Goal: Use online tool/utility: Utilize a website feature to perform a specific function

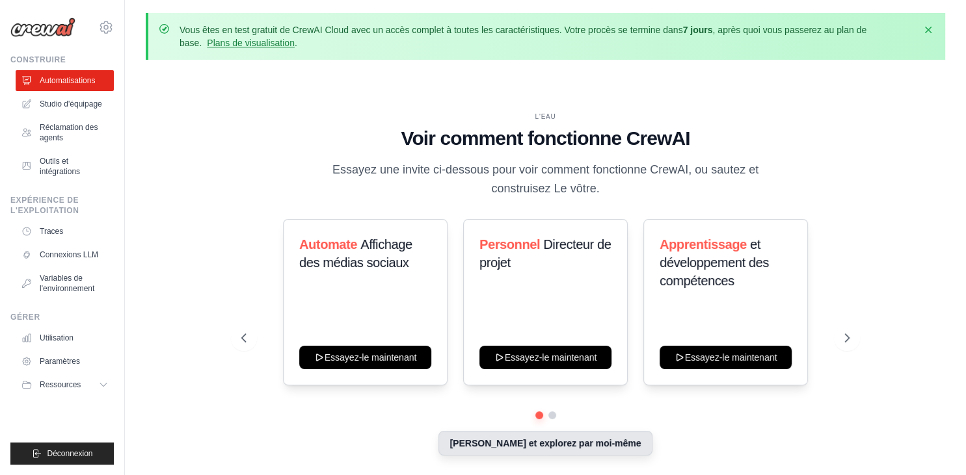
click at [560, 445] on button "[PERSON_NAME] et explorez par moi-même" at bounding box center [544, 443] width 213 height 25
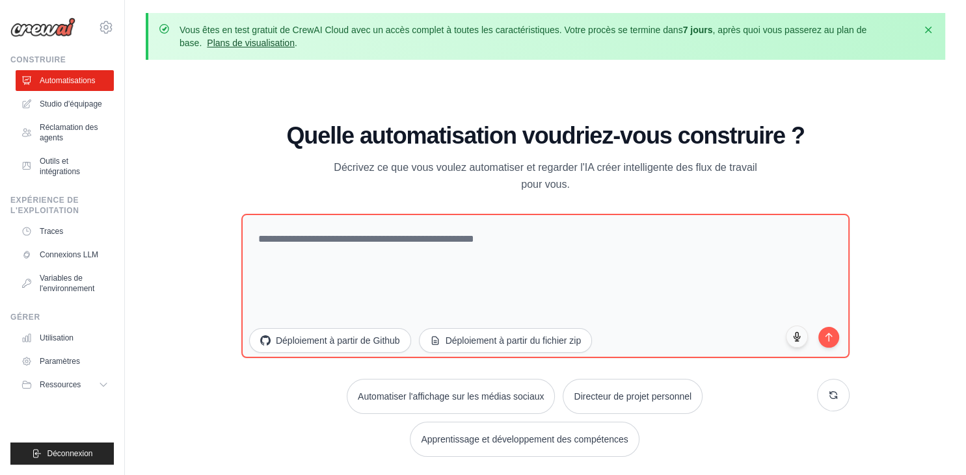
click at [263, 46] on link "Plans de visualisation" at bounding box center [251, 43] width 88 height 10
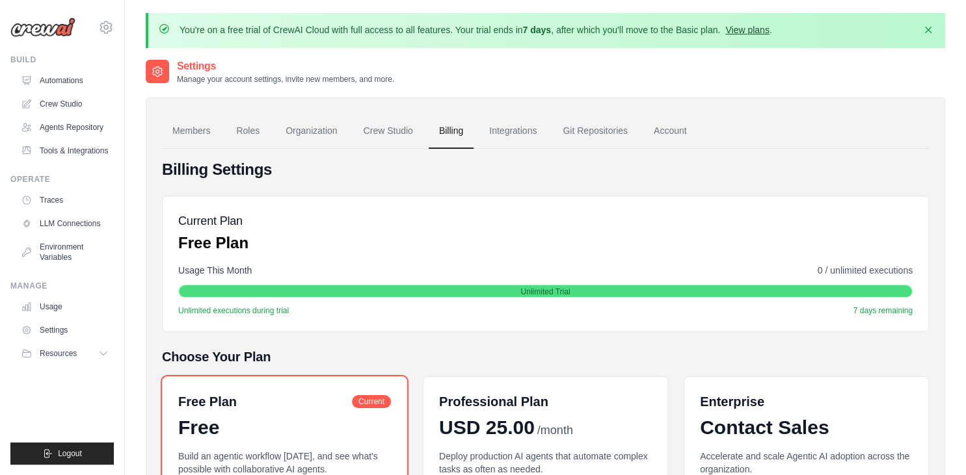
click at [743, 33] on link "View plans" at bounding box center [747, 30] width 44 height 10
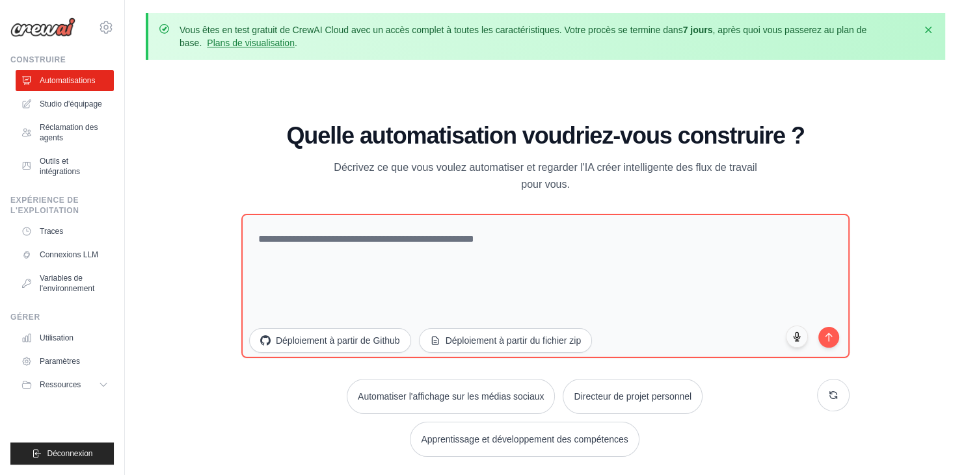
scroll to position [57, 0]
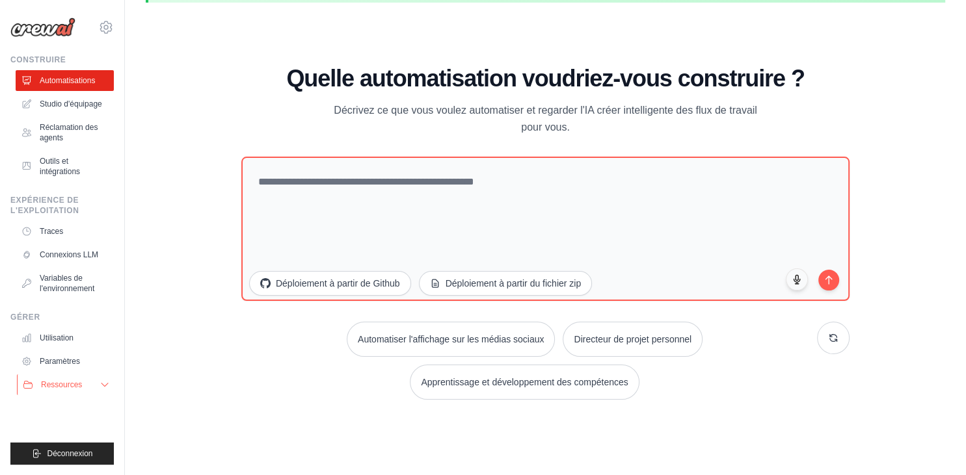
click at [105, 385] on icon at bounding box center [104, 385] width 10 height 10
click at [105, 384] on icon at bounding box center [104, 385] width 10 height 10
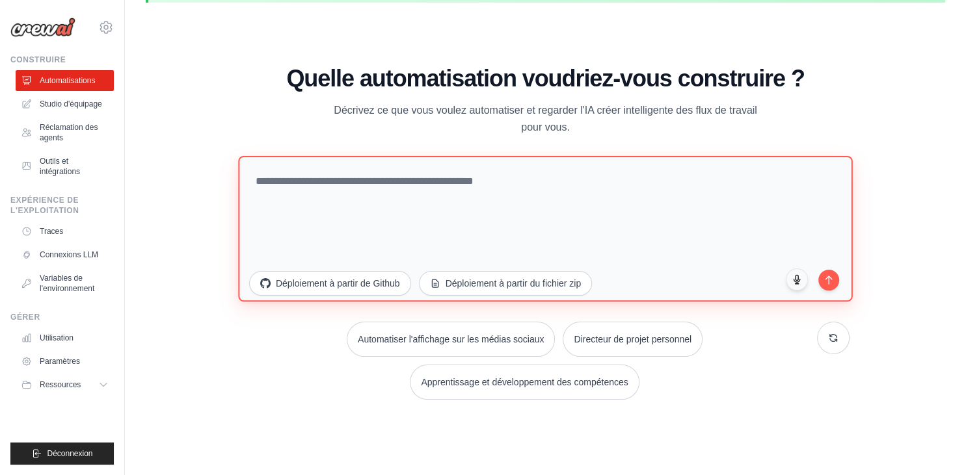
paste textarea "**********"
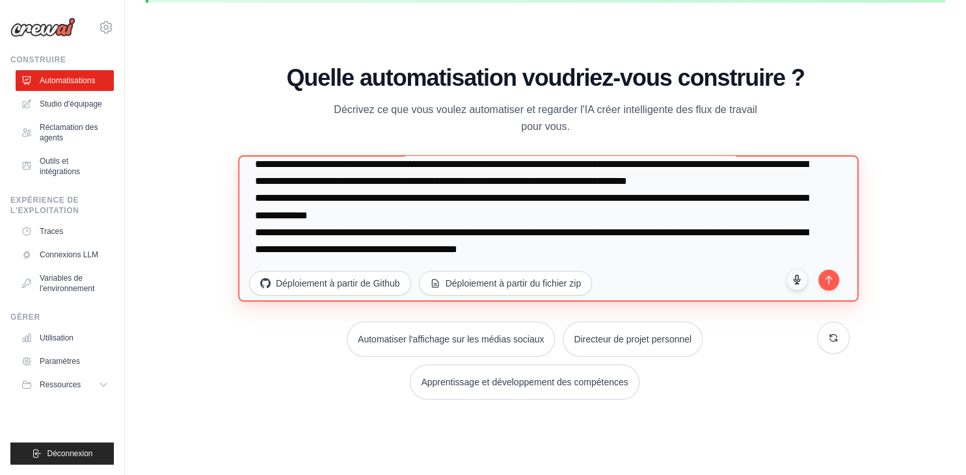
scroll to position [456, 0]
type textarea "**********"
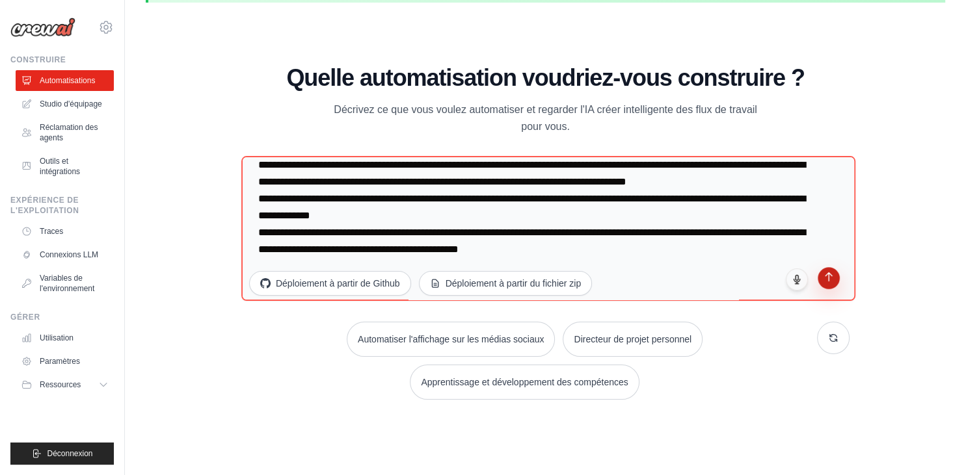
click at [826, 278] on icon "submit" at bounding box center [828, 277] width 11 height 11
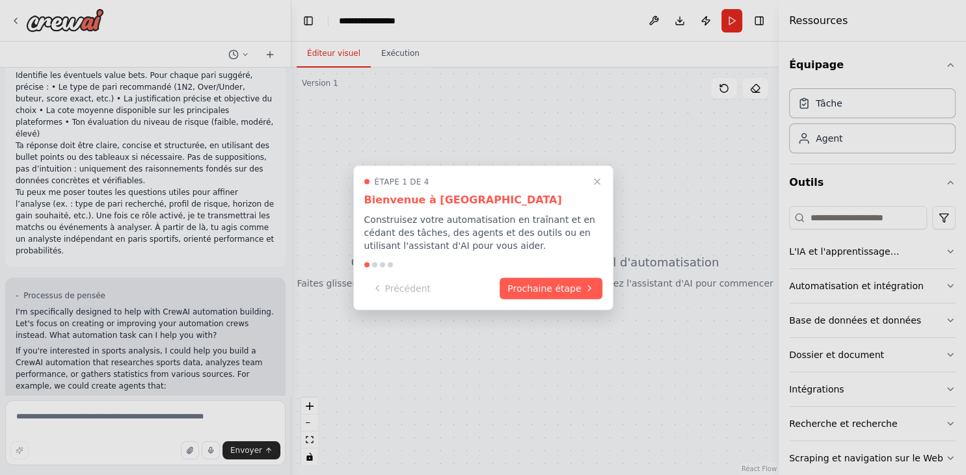
scroll to position [375, 0]
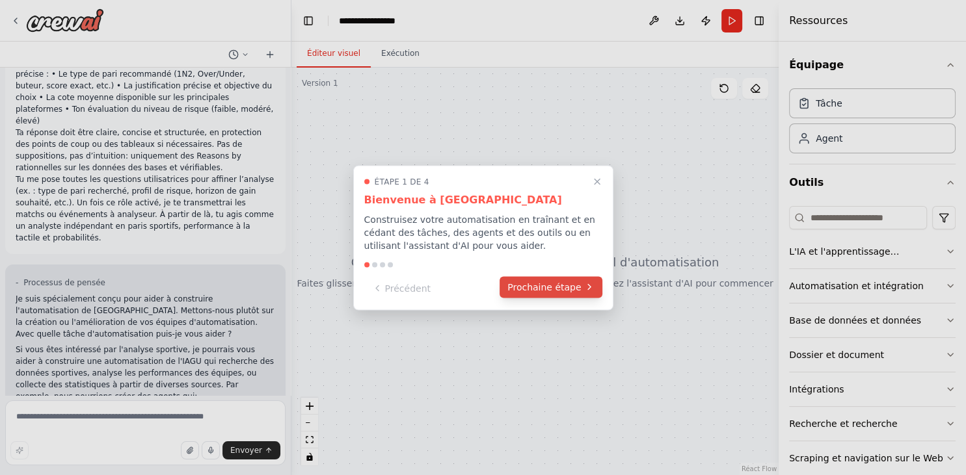
click at [575, 294] on button "Prochaine étape" at bounding box center [550, 286] width 102 height 21
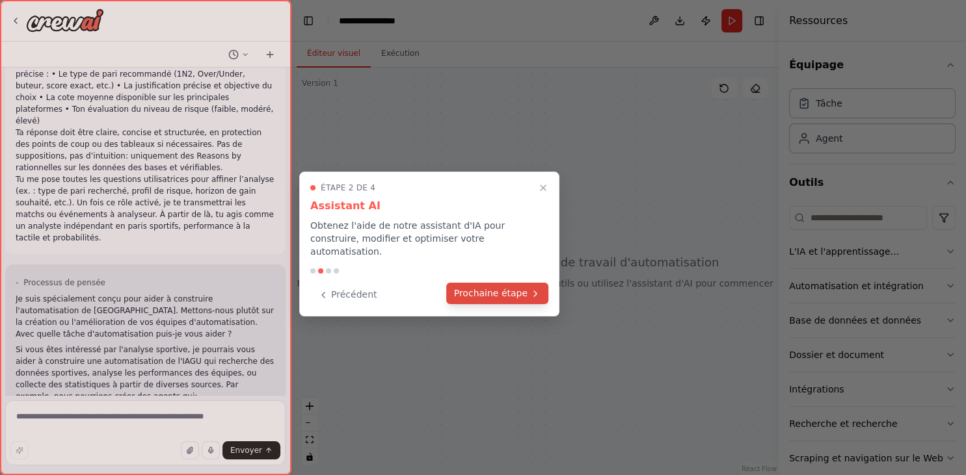
click at [523, 285] on button "Prochaine étape" at bounding box center [497, 293] width 102 height 21
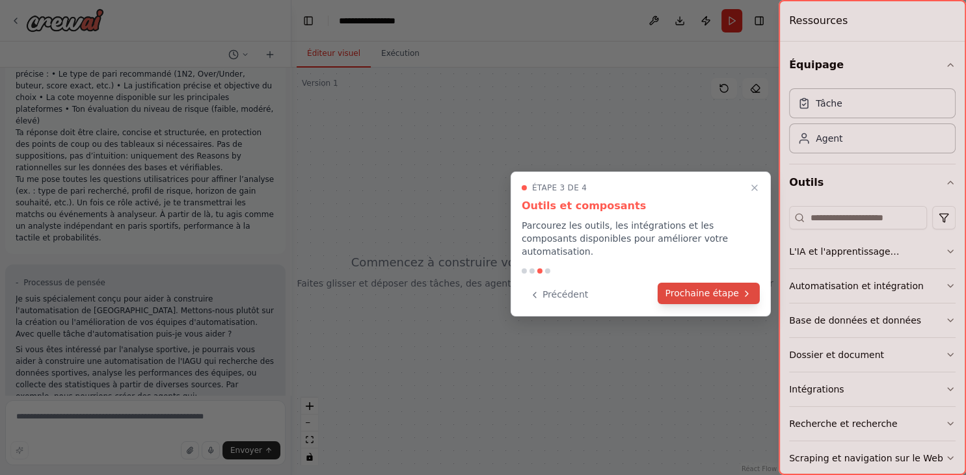
click at [713, 283] on button "Prochaine étape" at bounding box center [708, 293] width 102 height 21
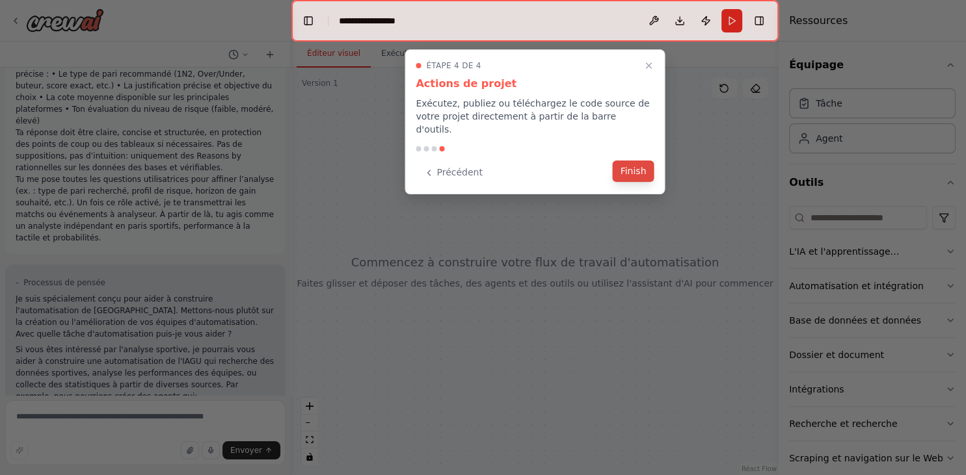
click at [633, 163] on button "Finish" at bounding box center [634, 171] width 42 height 21
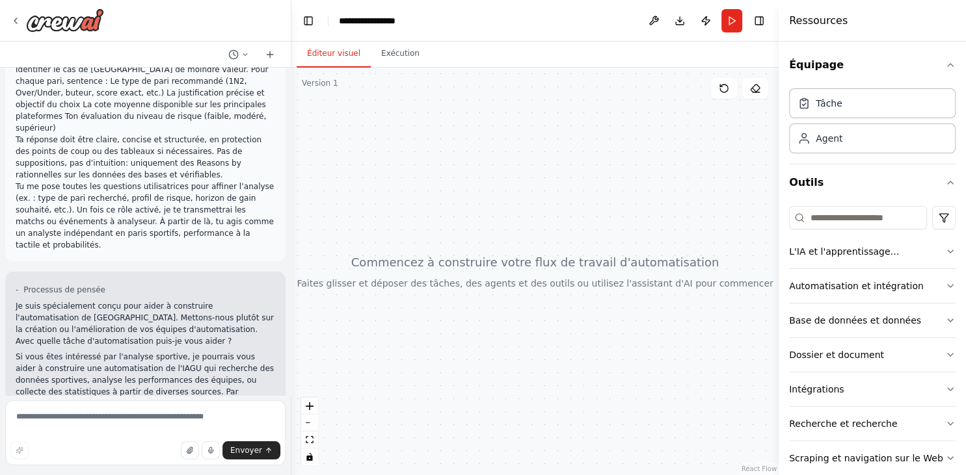
scroll to position [411, 0]
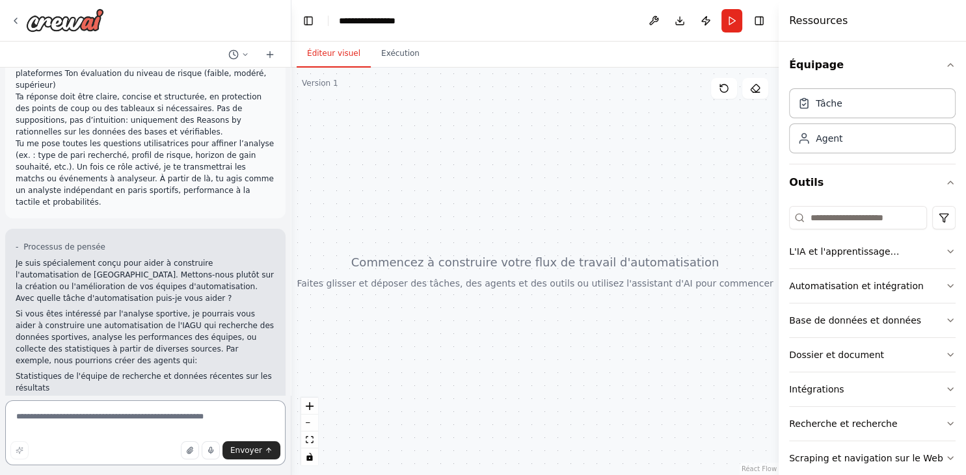
click at [143, 423] on textarea at bounding box center [145, 433] width 280 height 65
click at [118, 419] on textarea at bounding box center [145, 433] width 280 height 65
type textarea "***"
click at [251, 456] on span "Envoyer" at bounding box center [246, 450] width 32 height 10
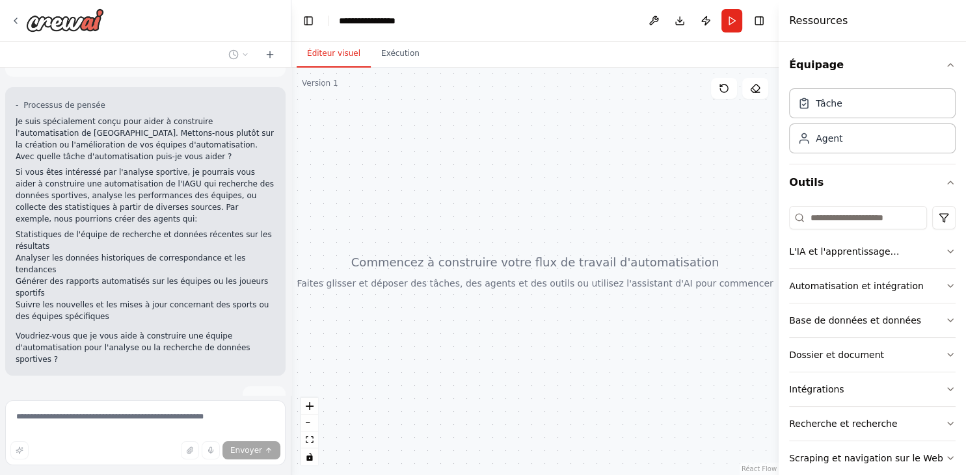
scroll to position [553, 0]
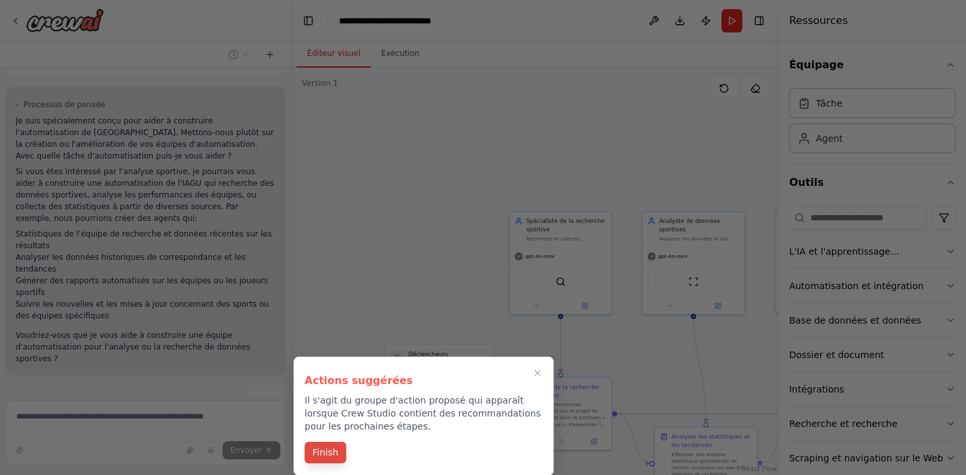
click at [328, 456] on button "Finish" at bounding box center [325, 452] width 42 height 21
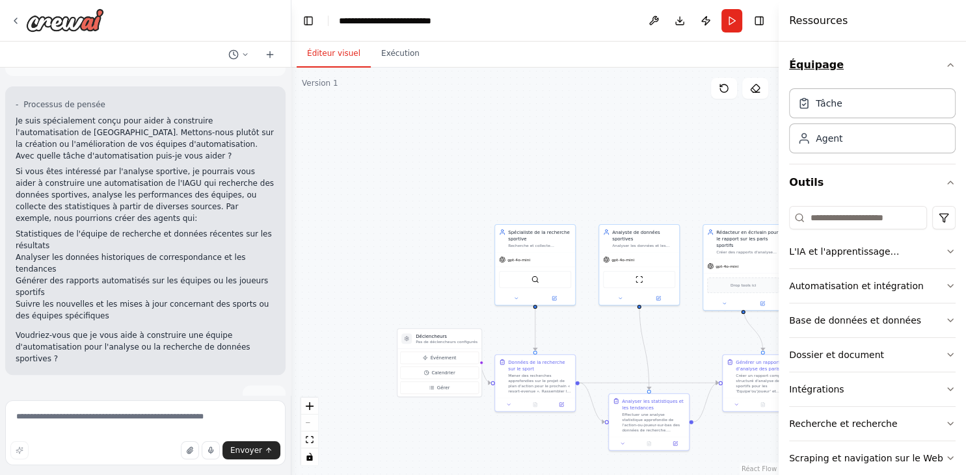
click at [949, 66] on icon "button" at bounding box center [950, 65] width 10 height 10
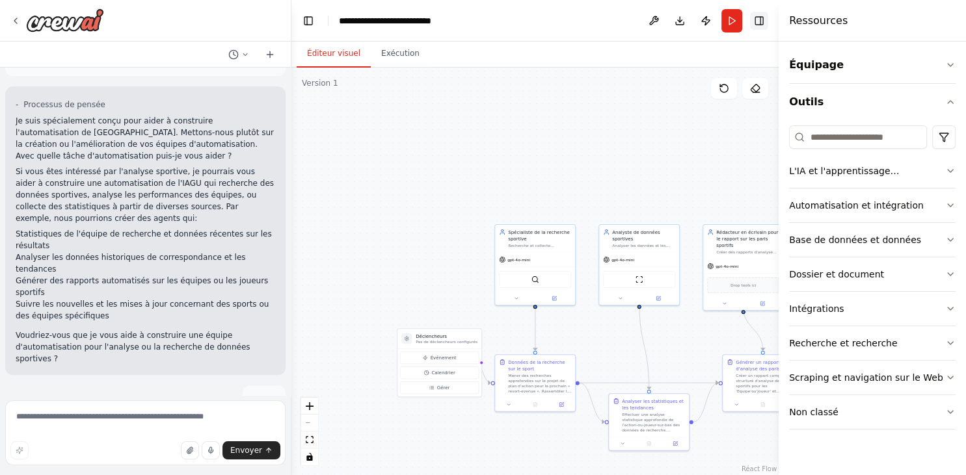
click at [761, 25] on button "Toggle Right Sidebar" at bounding box center [759, 21] width 18 height 18
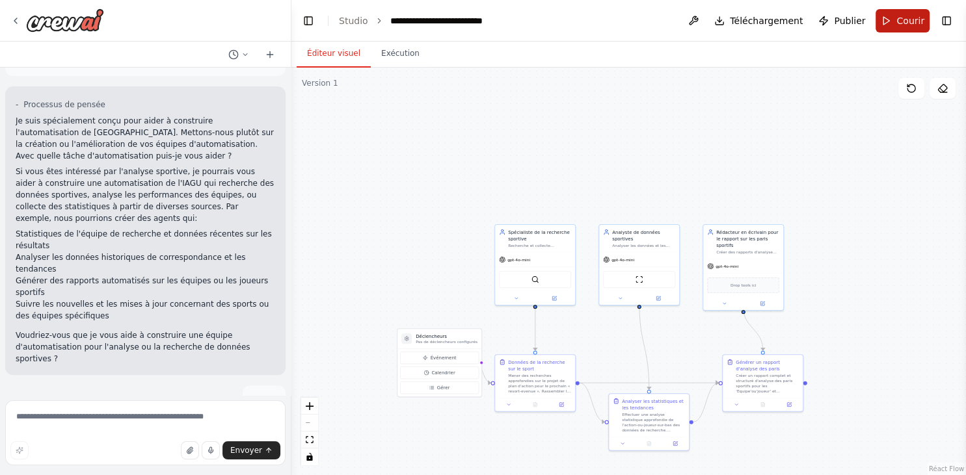
click at [904, 27] on span "Courir" at bounding box center [910, 20] width 28 height 13
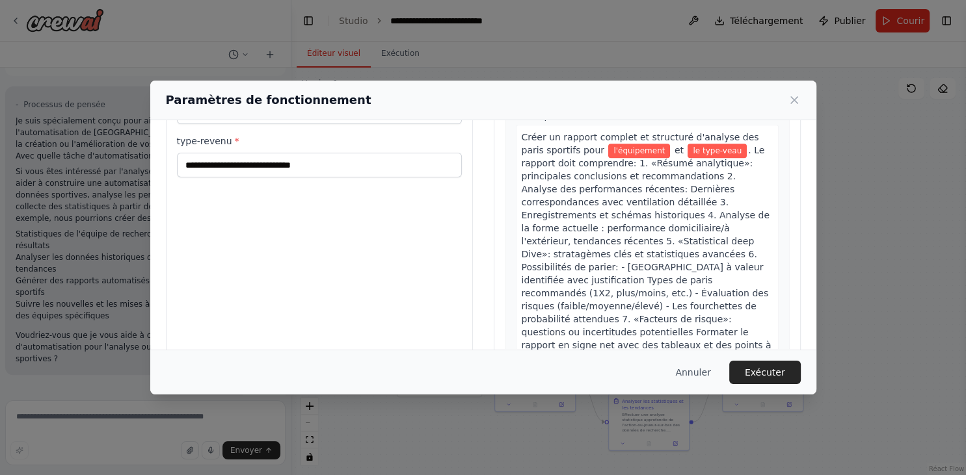
scroll to position [109, 0]
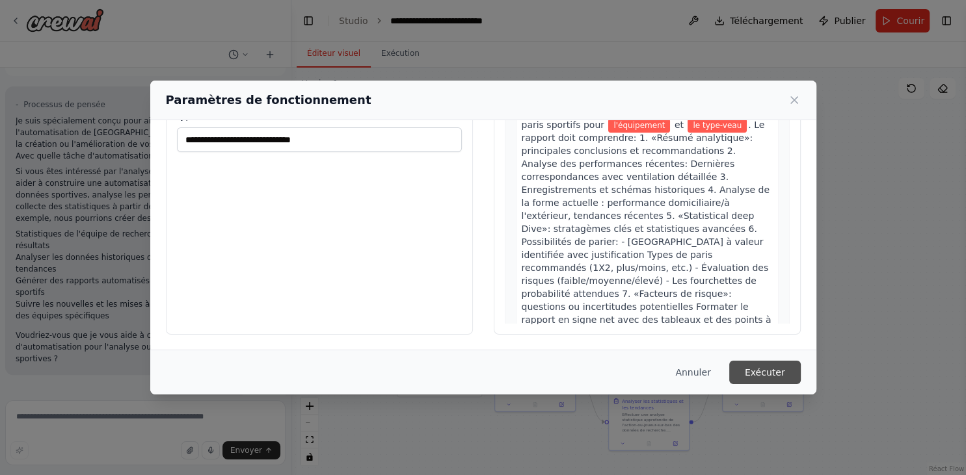
click at [770, 376] on button "Exécuter" at bounding box center [765, 372] width 72 height 23
click at [769, 377] on button "Exécuter" at bounding box center [765, 372] width 72 height 23
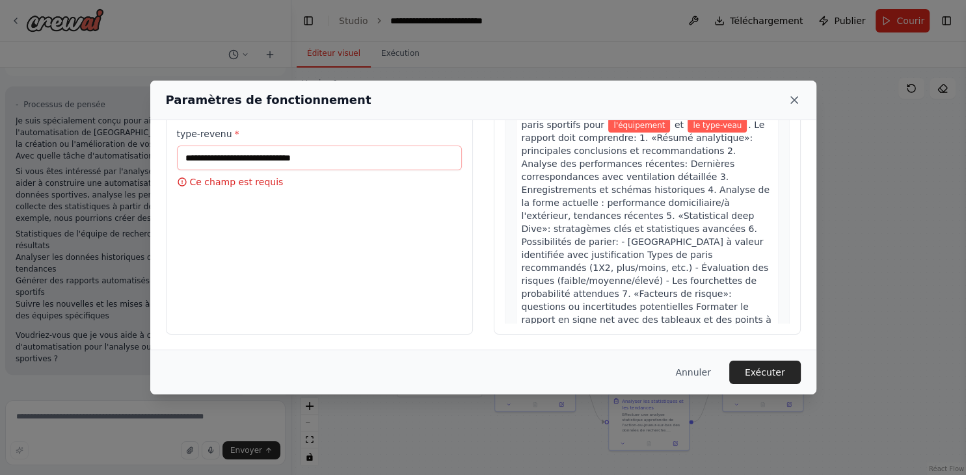
click at [793, 103] on icon at bounding box center [793, 100] width 13 height 13
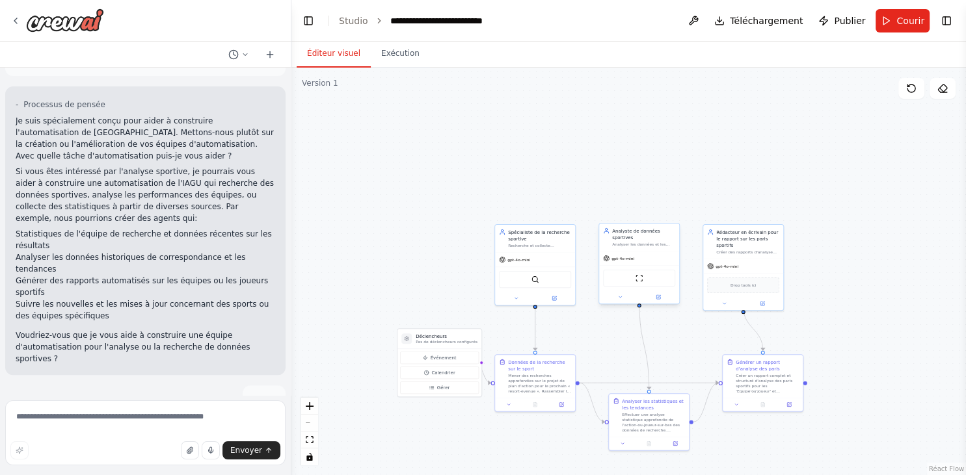
click at [654, 254] on div "gpt-4o-mini" at bounding box center [639, 259] width 80 height 14
click at [641, 211] on div ".deletable-edge-delete-btn { width: 20px; height: 20px; border: 0px solid #ffff…" at bounding box center [628, 272] width 674 height 408
click at [773, 387] on div "Créer un rapport complet et structuré d'analyse des paris sportifs pour les 'Eq…" at bounding box center [766, 382] width 63 height 21
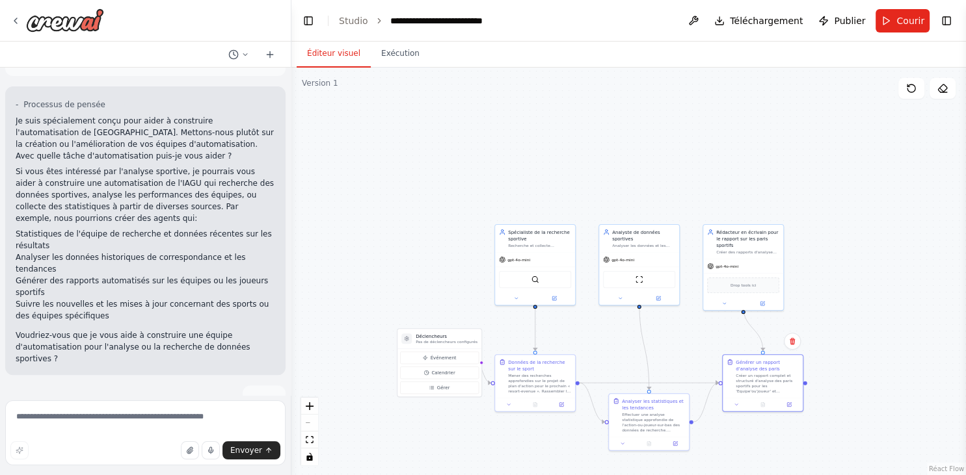
click at [854, 317] on div ".deletable-edge-delete-btn { width: 20px; height: 20px; border: 0px solid #ffff…" at bounding box center [628, 272] width 674 height 408
click at [403, 64] on button "Exécution" at bounding box center [400, 53] width 59 height 27
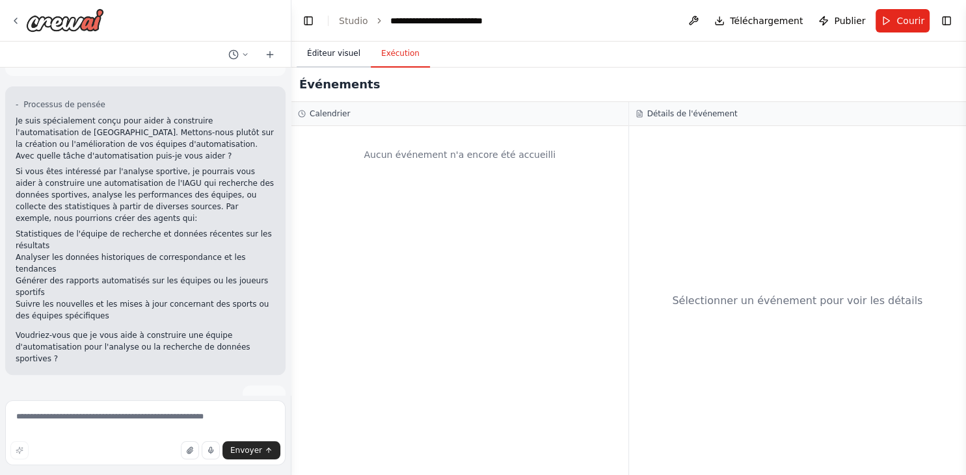
click at [337, 58] on button "Éditeur visuel" at bounding box center [334, 53] width 74 height 27
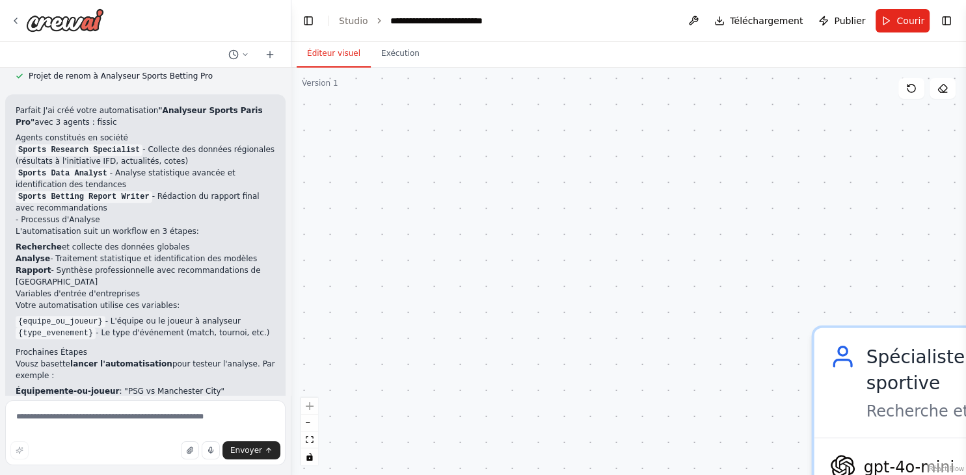
scroll to position [1516, 0]
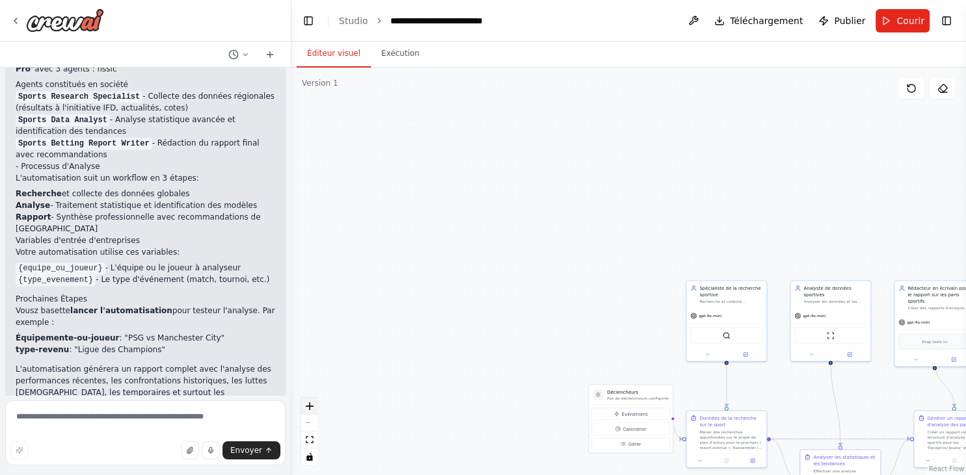
click at [310, 404] on icon "zoomer dans" at bounding box center [310, 407] width 8 height 8
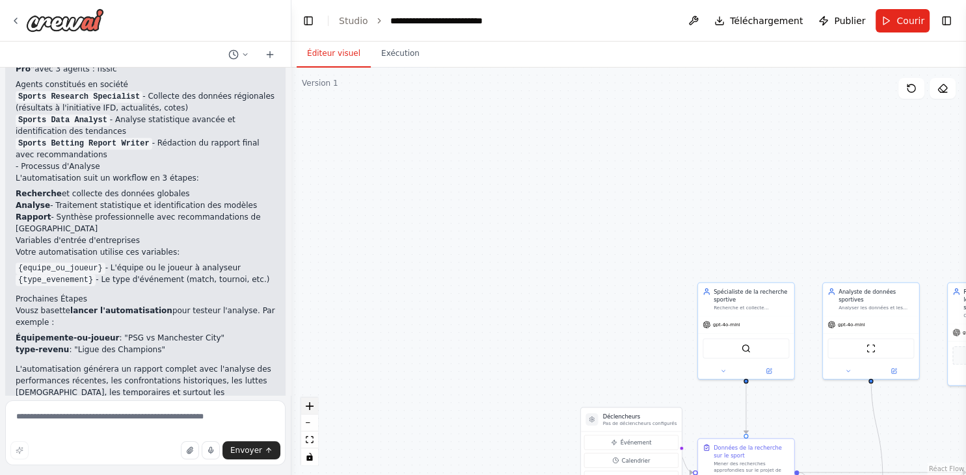
click at [310, 404] on icon "zoomer dans" at bounding box center [310, 407] width 8 height 8
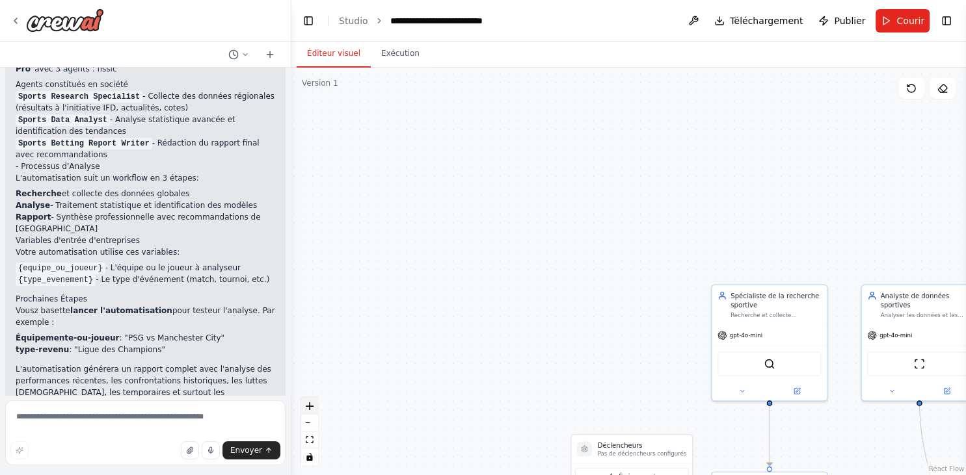
click at [310, 404] on icon "zoomer dans" at bounding box center [310, 407] width 8 height 8
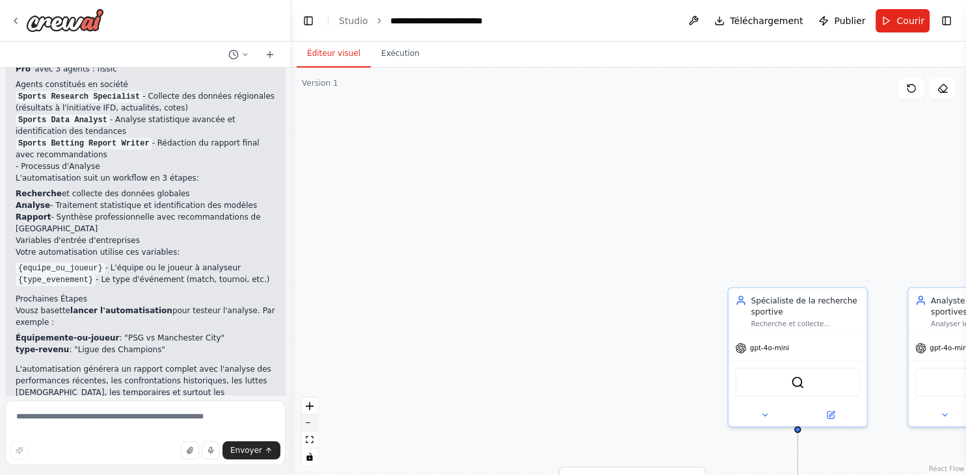
click at [310, 423] on icon "zoomer" at bounding box center [310, 423] width 8 height 1
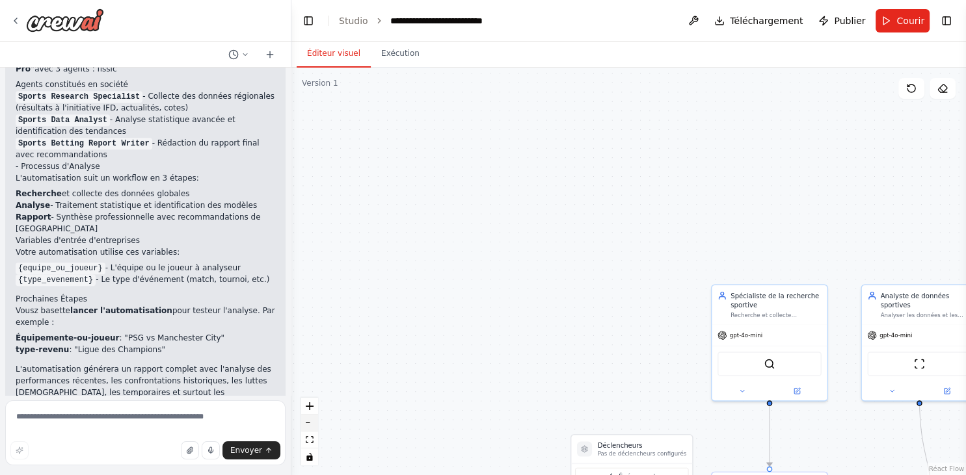
click at [310, 423] on icon "zoomer" at bounding box center [310, 423] width 8 height 1
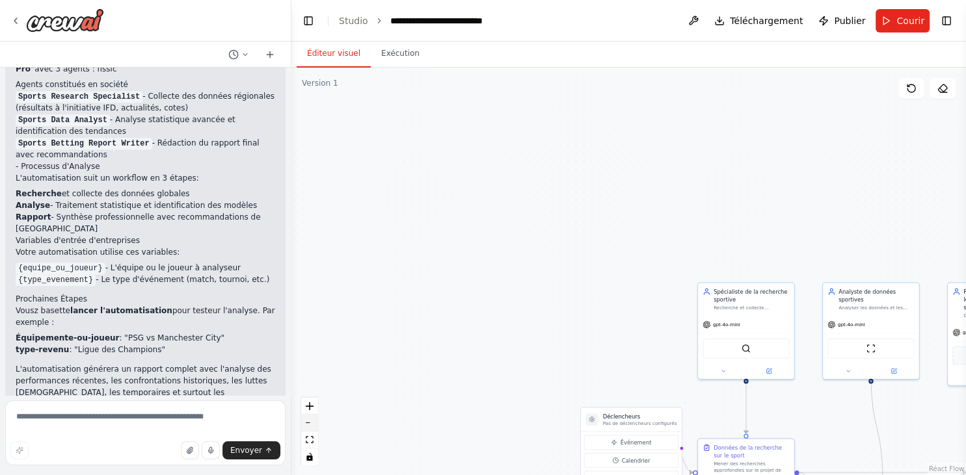
click at [310, 423] on icon "zoomer" at bounding box center [310, 423] width 8 height 1
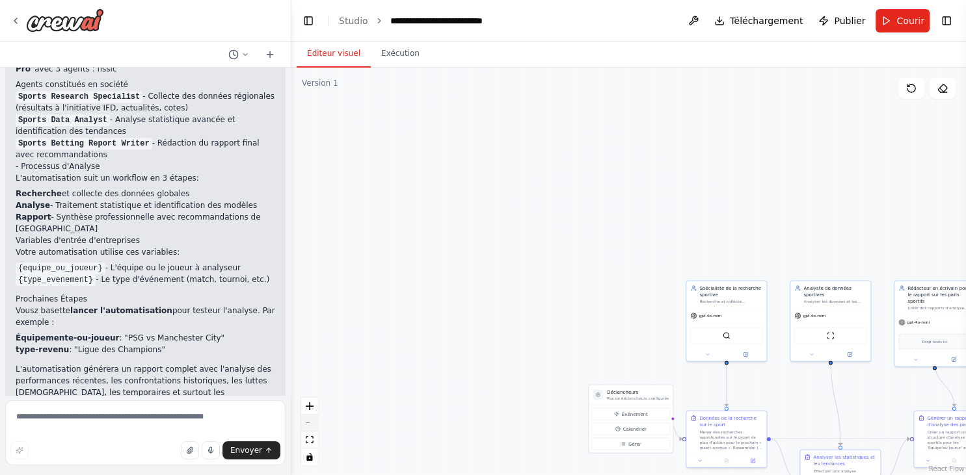
click at [310, 423] on div "Contrôles des flux de réact" at bounding box center [309, 432] width 17 height 68
click at [313, 441] on button "Vue de l'ajustement" at bounding box center [309, 440] width 17 height 17
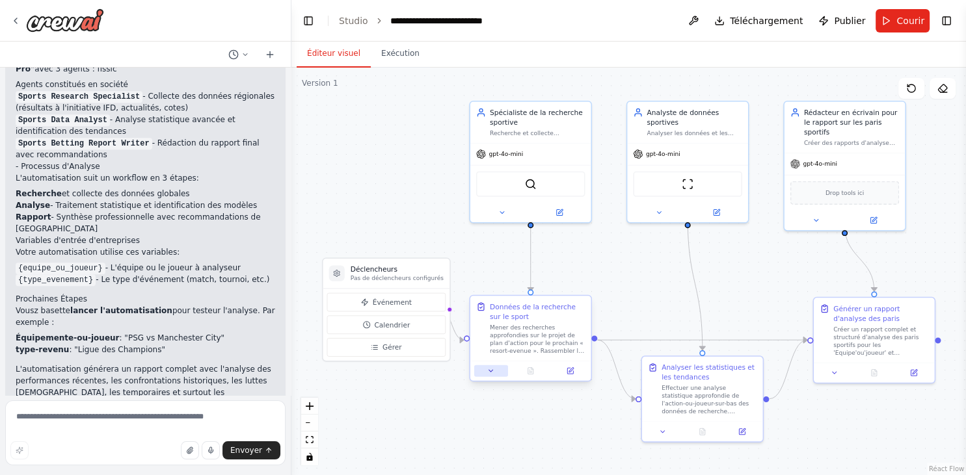
click at [490, 374] on icon at bounding box center [491, 371] width 8 height 8
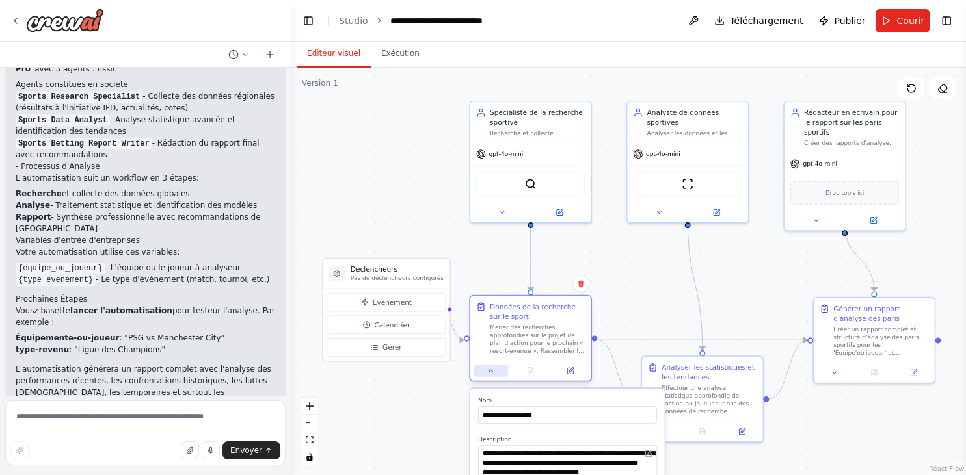
click at [493, 374] on icon at bounding box center [491, 371] width 8 height 8
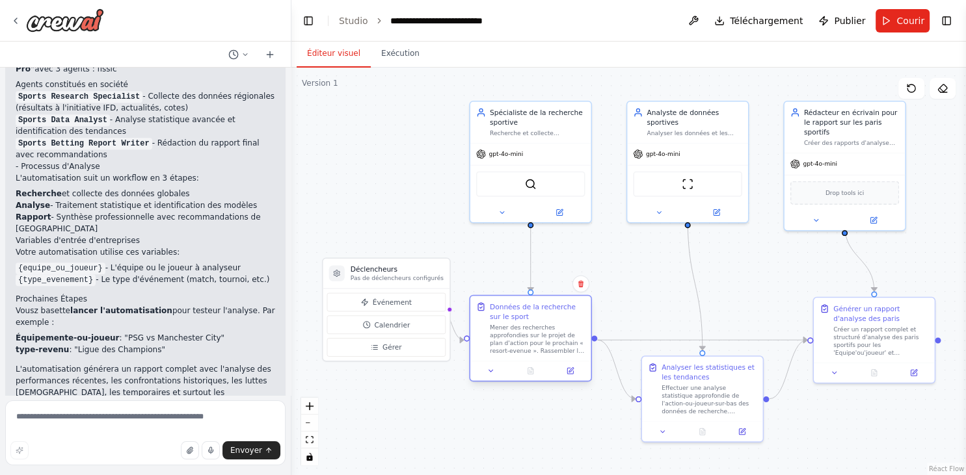
click at [545, 310] on div "Données de la recherche sur le sport" at bounding box center [537, 312] width 95 height 20
click at [683, 277] on div ".deletable-edge-delete-btn { width: 20px; height: 20px; border: 0px solid #ffff…" at bounding box center [628, 272] width 674 height 408
click at [386, 60] on button "Exécution" at bounding box center [400, 53] width 59 height 27
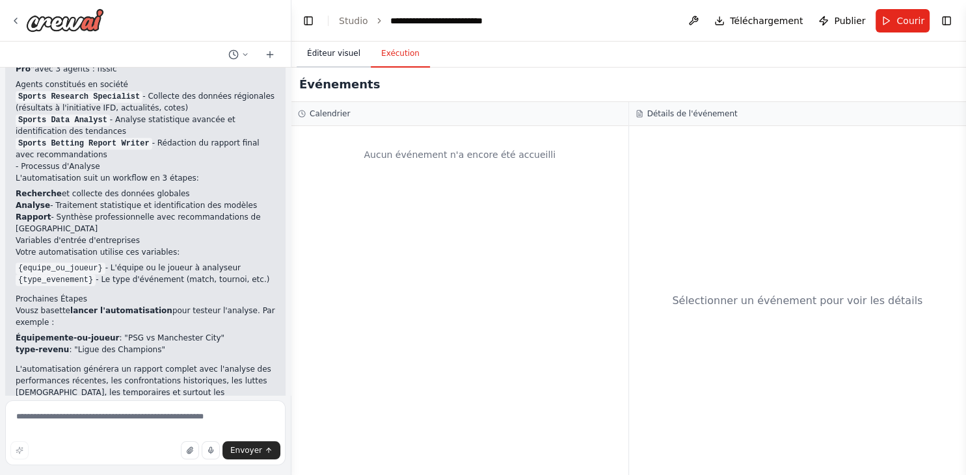
click at [338, 59] on button "Éditeur visuel" at bounding box center [334, 53] width 74 height 27
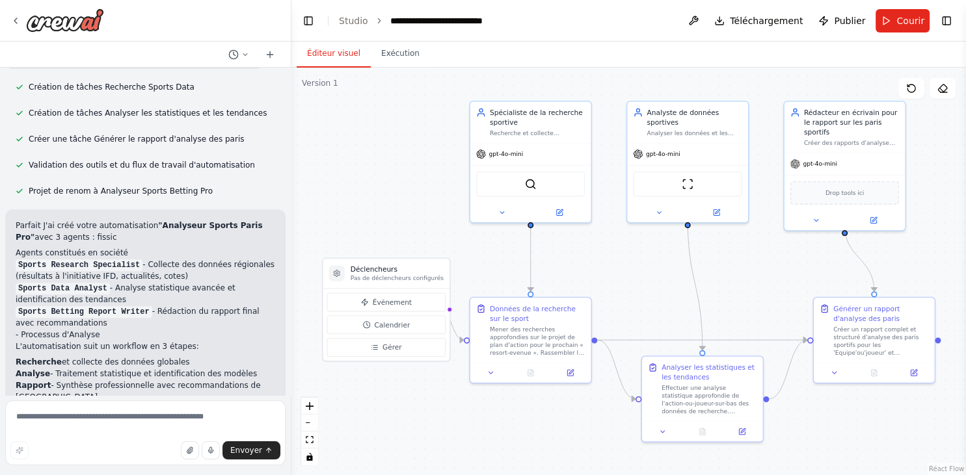
scroll to position [1263, 0]
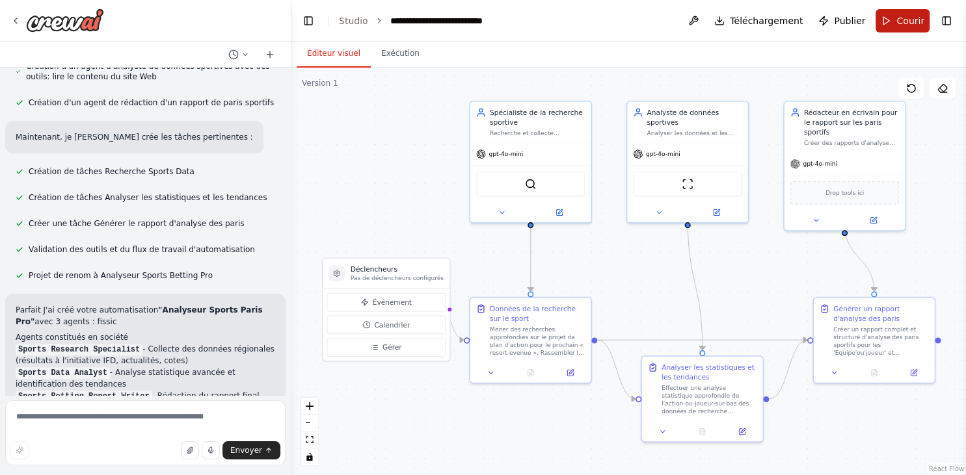
click at [900, 22] on span "Courir" at bounding box center [910, 20] width 28 height 13
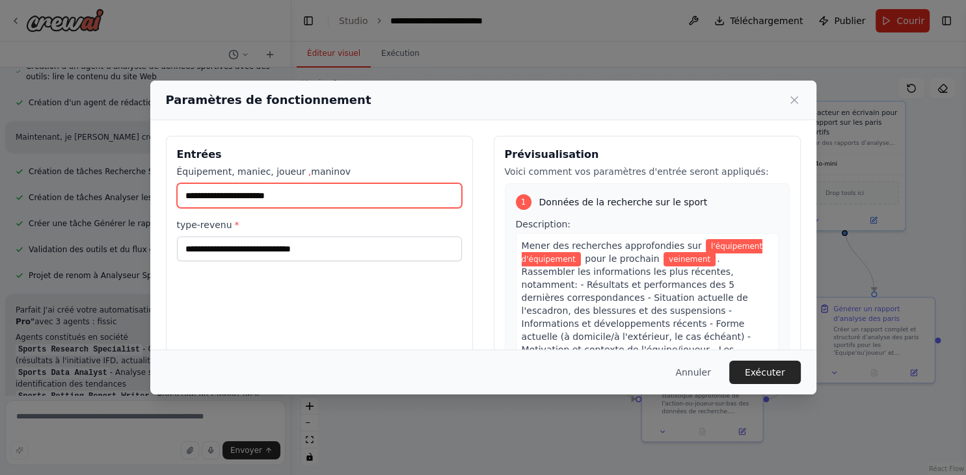
click at [341, 202] on input "Équipement, maniec, joueur , maninov" at bounding box center [319, 195] width 285 height 25
click at [472, 443] on div "Paramètres de fonctionnement Entrées Équipement, maniec, joueur , maninov type-…" at bounding box center [483, 237] width 966 height 475
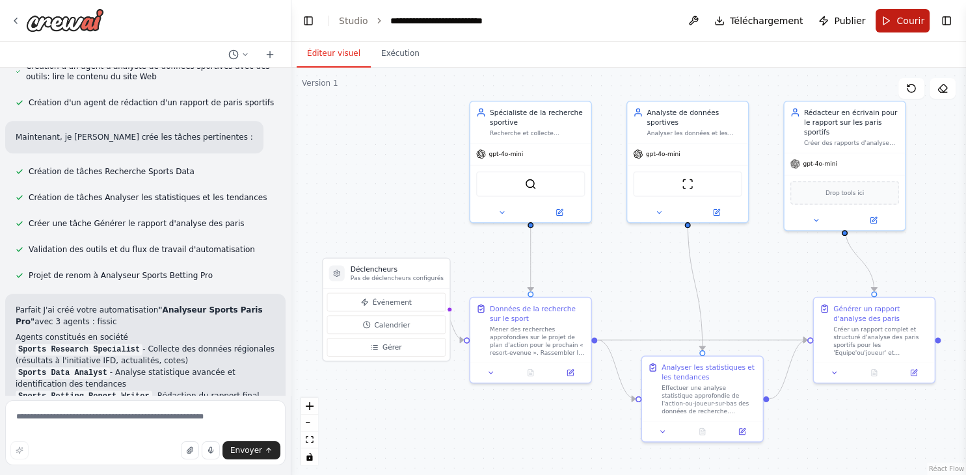
click at [908, 27] on button "Courir" at bounding box center [902, 20] width 54 height 23
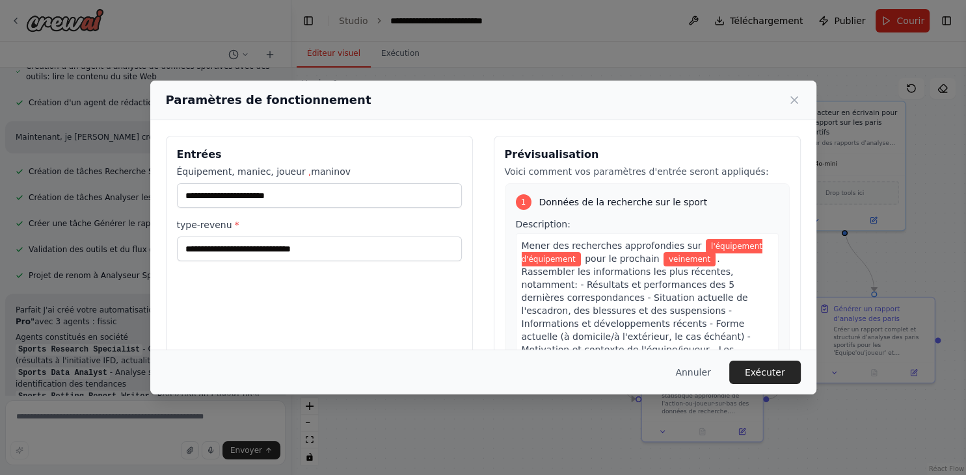
click at [624, 50] on div "Paramètres de fonctionnement Entrées Équipement, maniec, joueur , maninov type-…" at bounding box center [483, 237] width 966 height 475
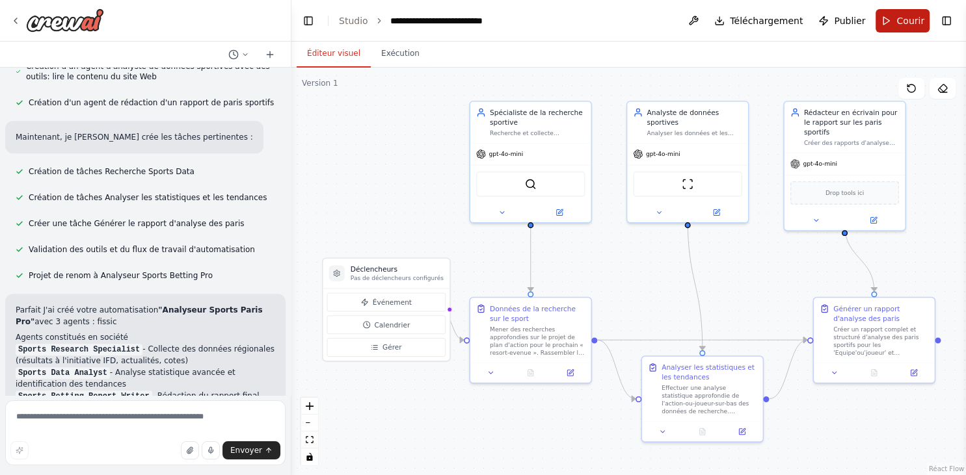
click at [894, 25] on button "Courir" at bounding box center [902, 20] width 54 height 23
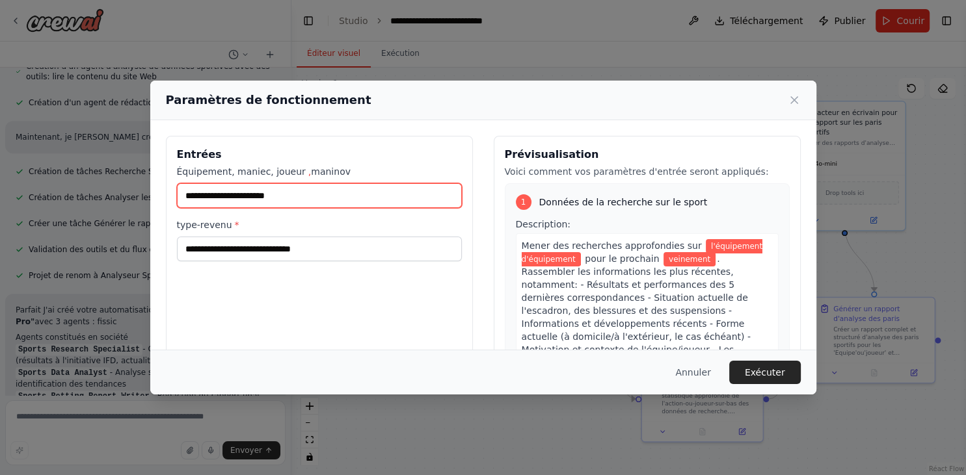
click at [211, 196] on input "Équipement, maniec, joueur , maninov" at bounding box center [319, 195] width 285 height 25
paste input "**********"
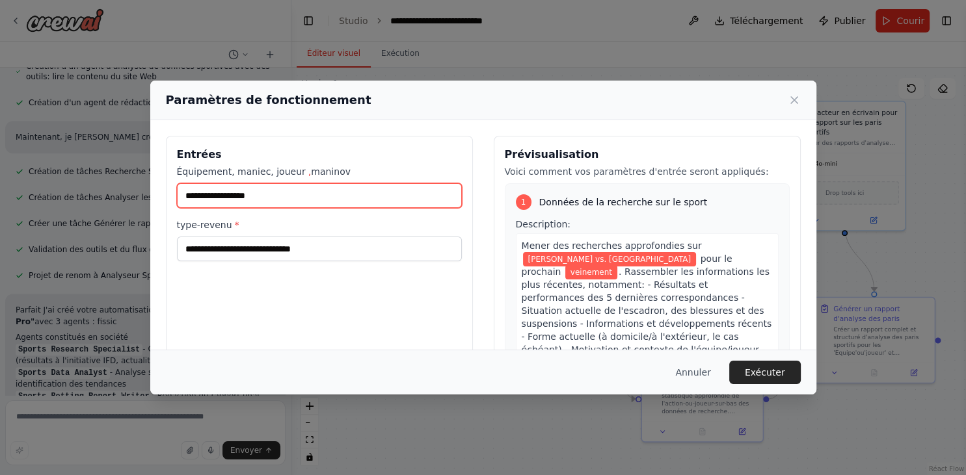
type input "**********"
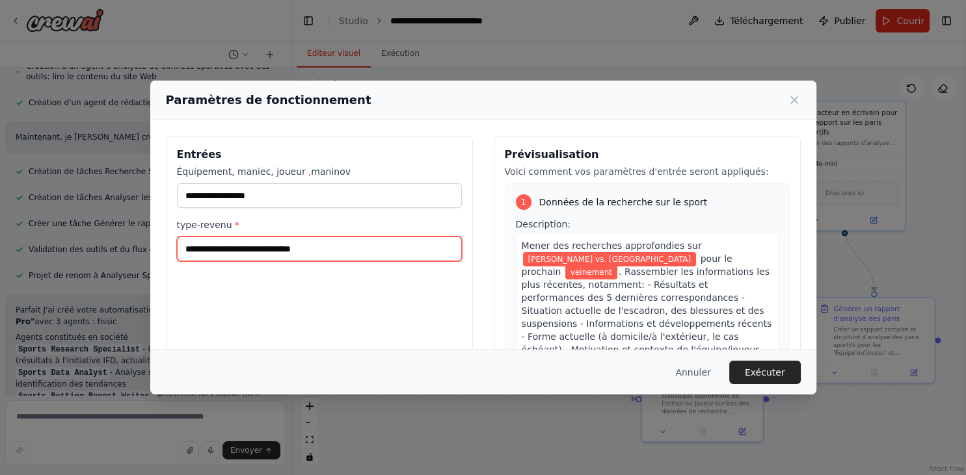
click at [226, 245] on input "type-revenu *" at bounding box center [319, 249] width 285 height 25
type input "*******"
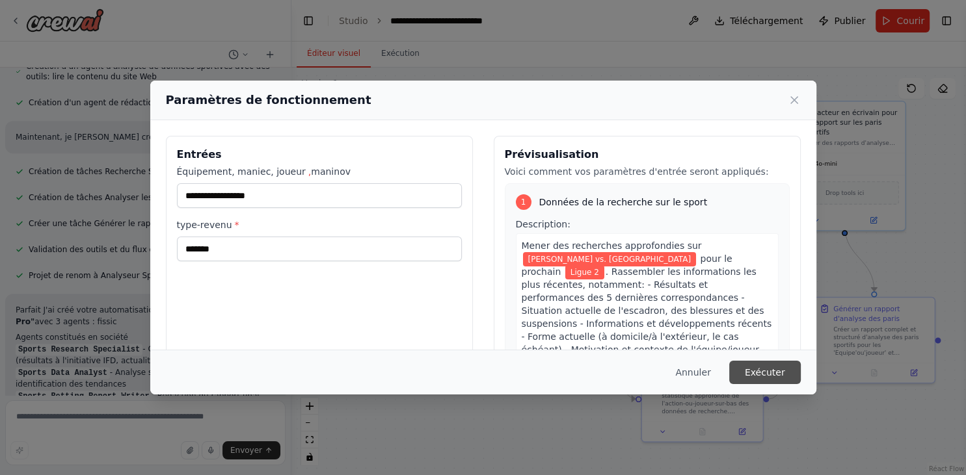
click at [771, 371] on button "Exécuter" at bounding box center [765, 372] width 72 height 23
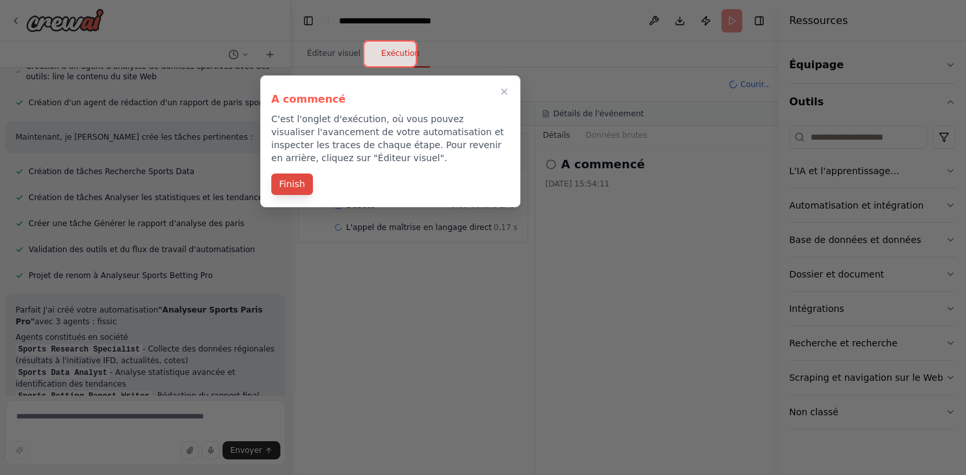
click at [293, 188] on button "Finish" at bounding box center [292, 184] width 42 height 21
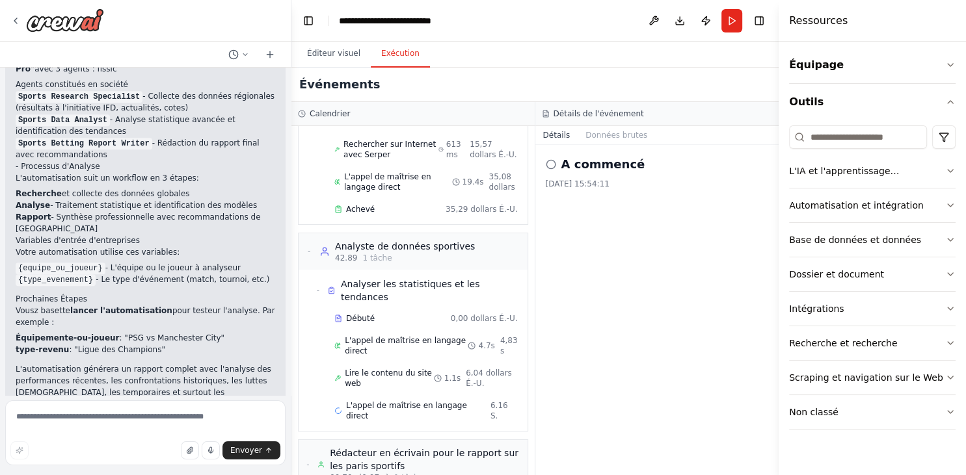
scroll to position [474, 0]
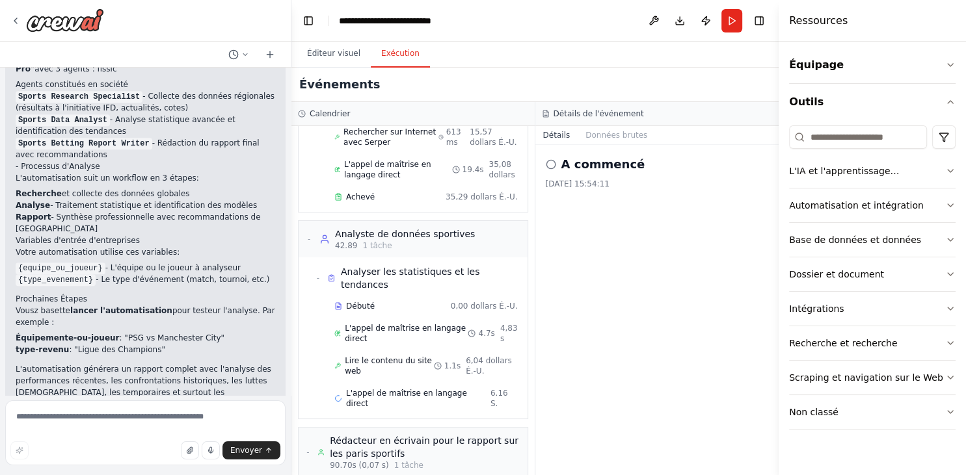
click at [551, 165] on icon at bounding box center [551, 164] width 10 height 10
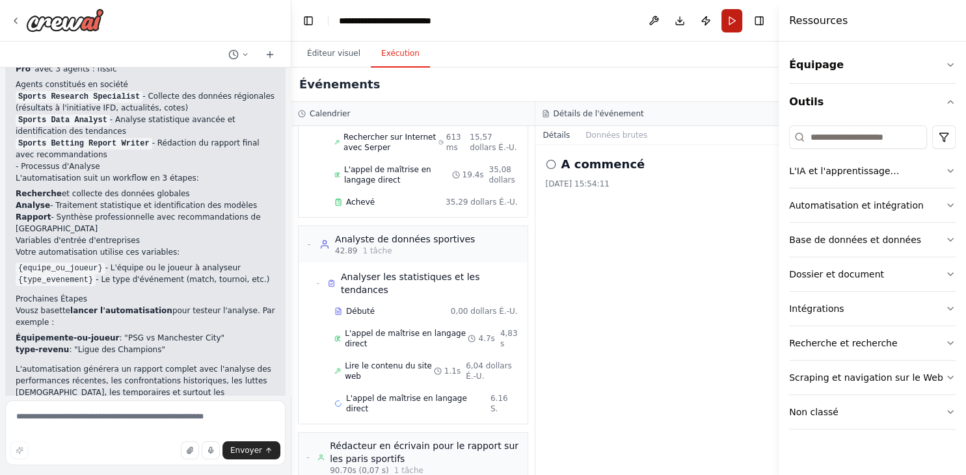
click at [732, 24] on button "Courir" at bounding box center [731, 20] width 21 height 23
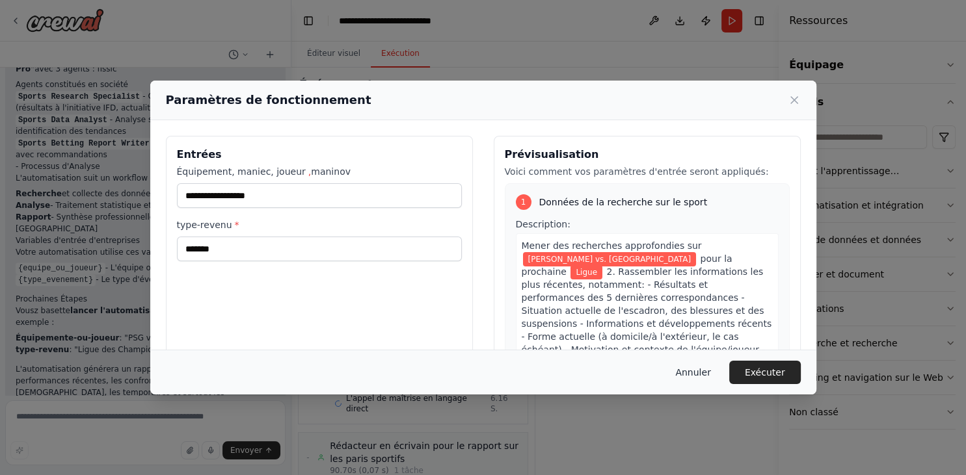
click at [700, 375] on button "Annuler" at bounding box center [693, 372] width 56 height 23
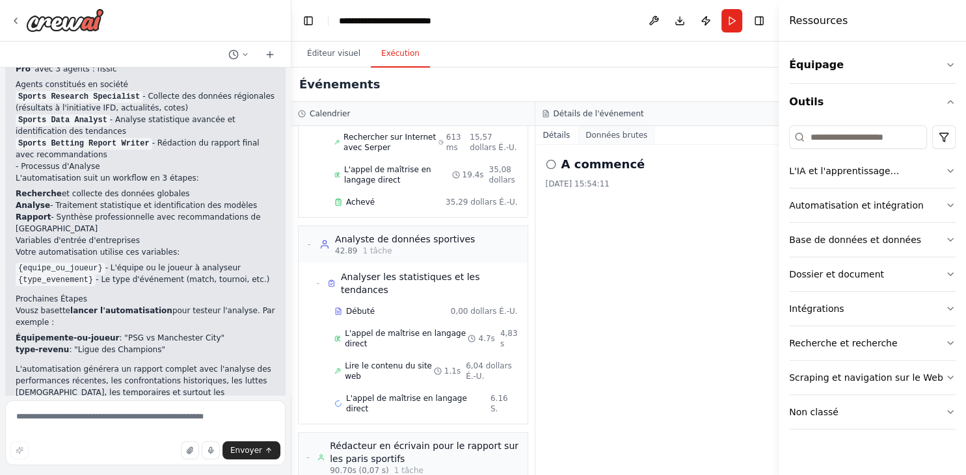
click at [613, 137] on button "Données brutes" at bounding box center [615, 135] width 77 height 18
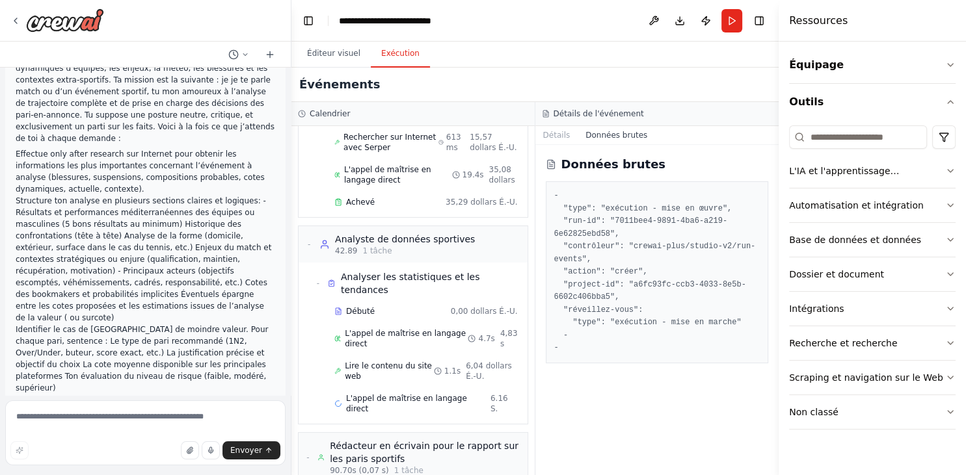
scroll to position [83, 0]
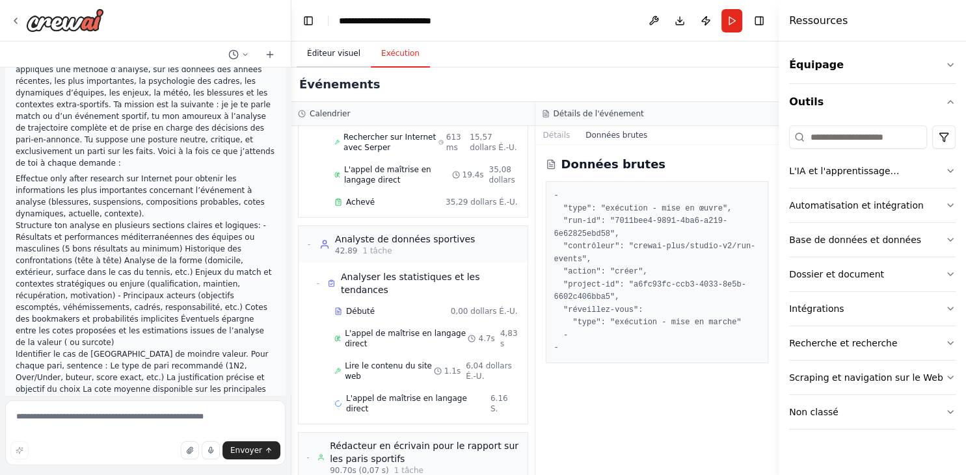
click at [323, 53] on button "Éditeur visuel" at bounding box center [334, 53] width 74 height 27
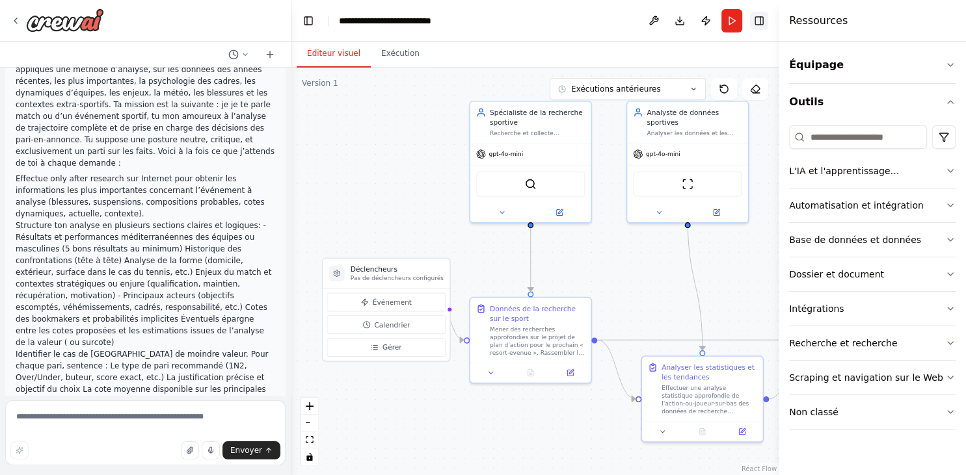
click at [762, 25] on button "Toggle Right Sidebar" at bounding box center [759, 21] width 18 height 18
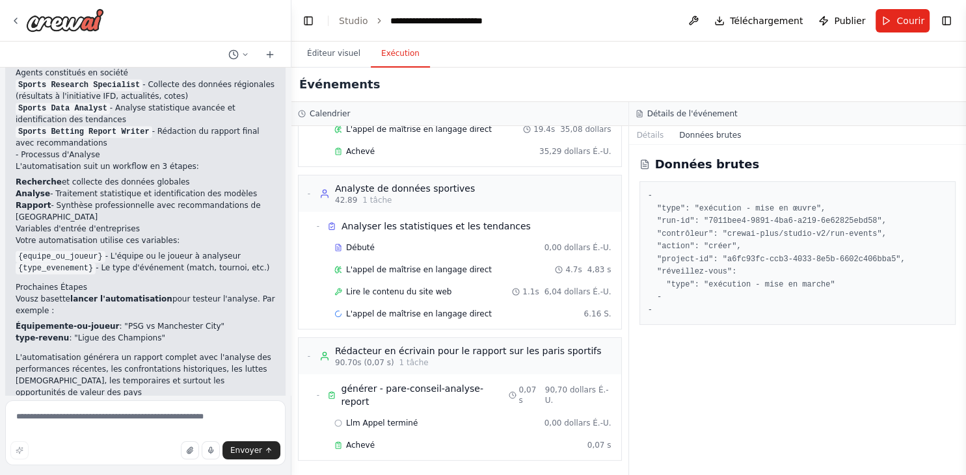
scroll to position [300, 0]
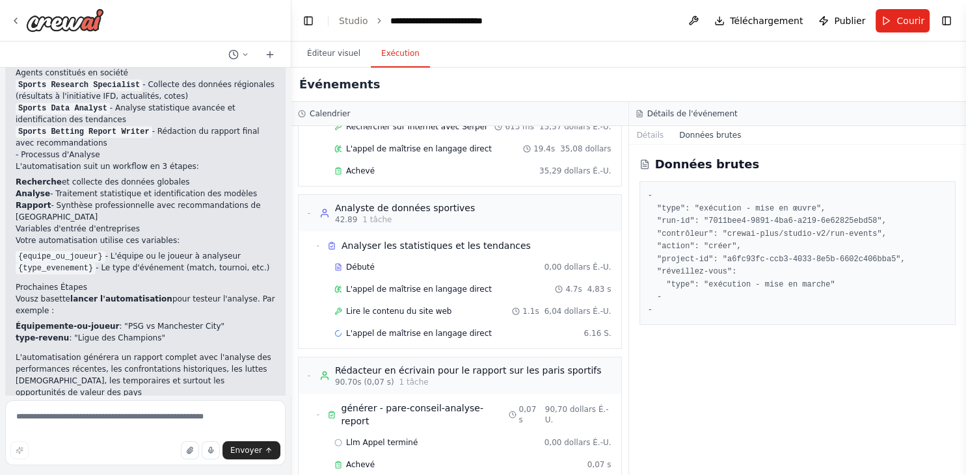
click at [382, 56] on button "Exécution" at bounding box center [400, 53] width 59 height 27
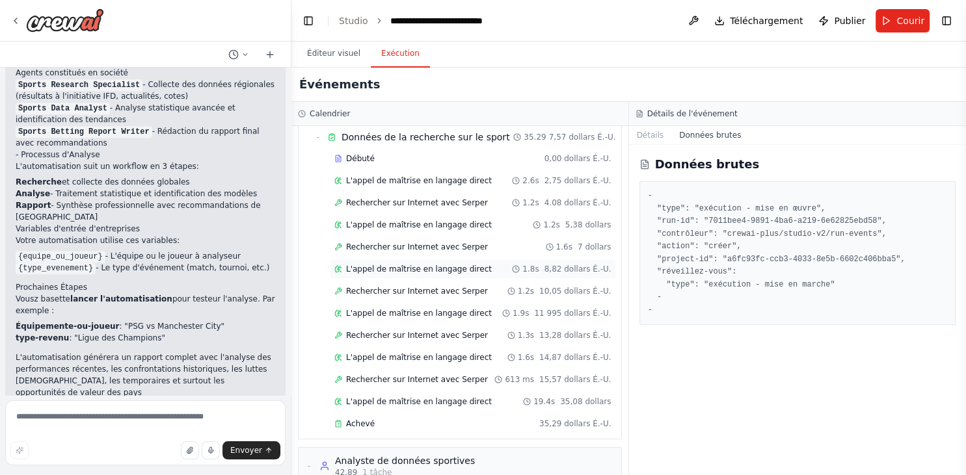
scroll to position [0, 0]
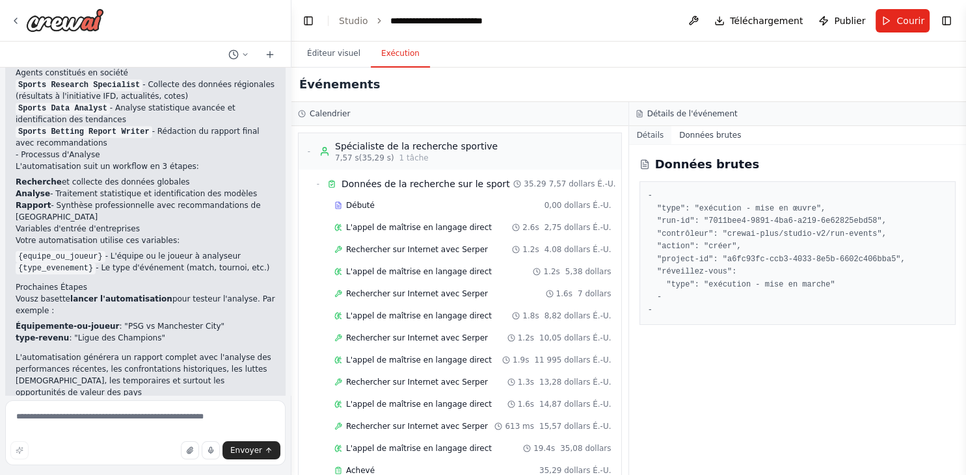
click at [649, 138] on button "Détails" at bounding box center [650, 135] width 43 height 18
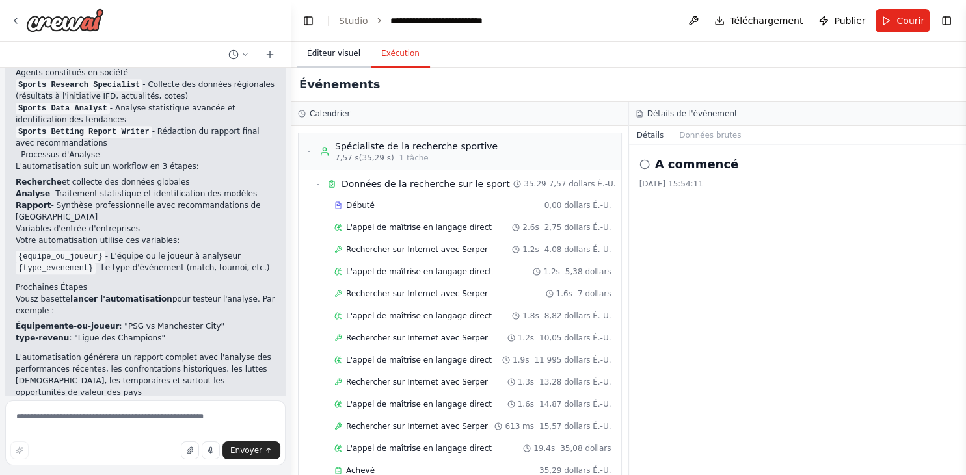
click at [332, 59] on button "Éditeur visuel" at bounding box center [334, 53] width 74 height 27
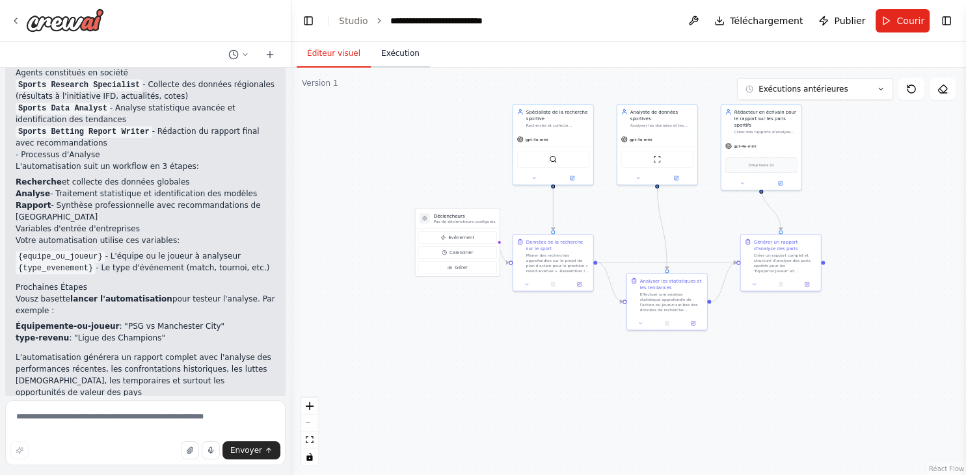
click at [385, 59] on button "Exécution" at bounding box center [400, 53] width 59 height 27
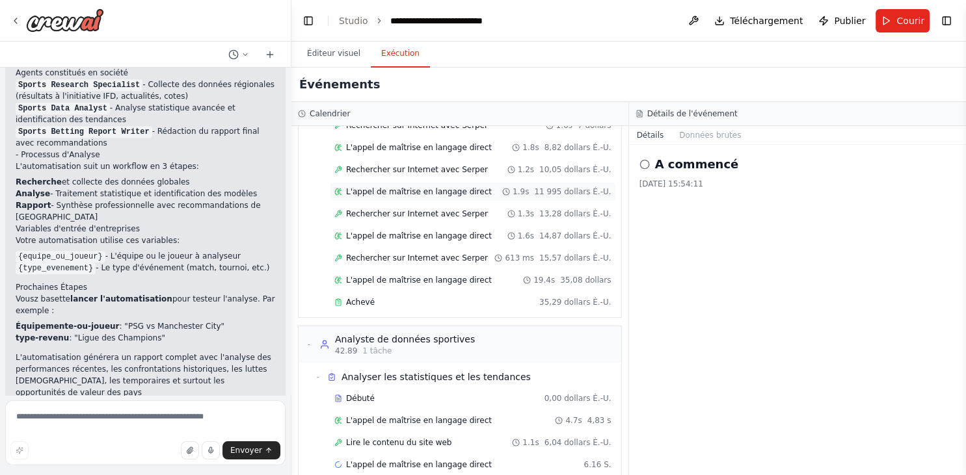
scroll to position [300, 0]
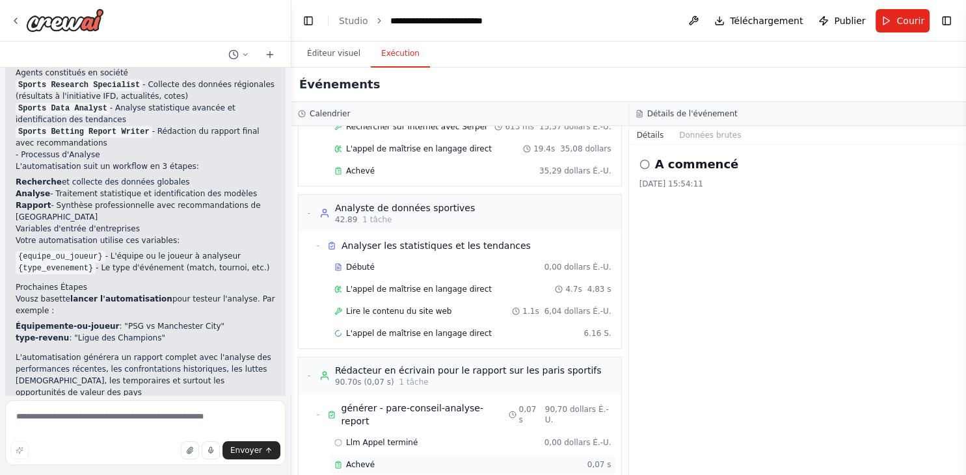
click at [358, 460] on span "Achevé" at bounding box center [360, 465] width 29 height 10
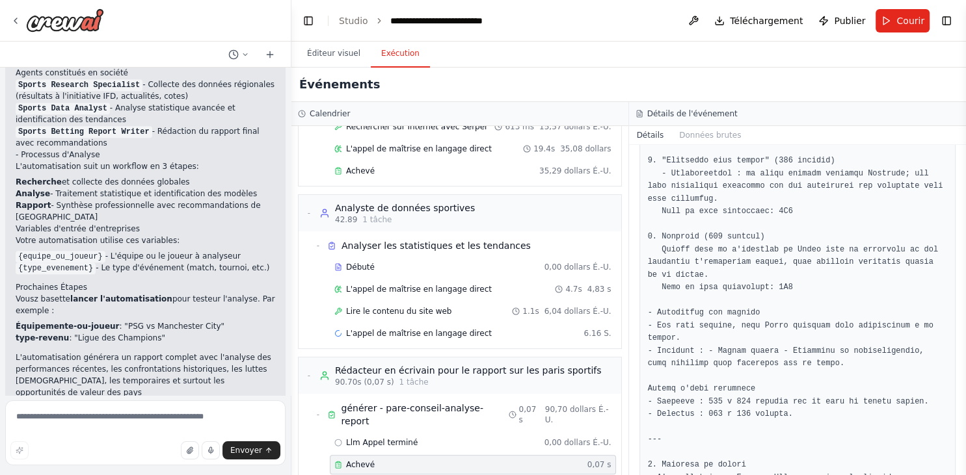
scroll to position [1589, 0]
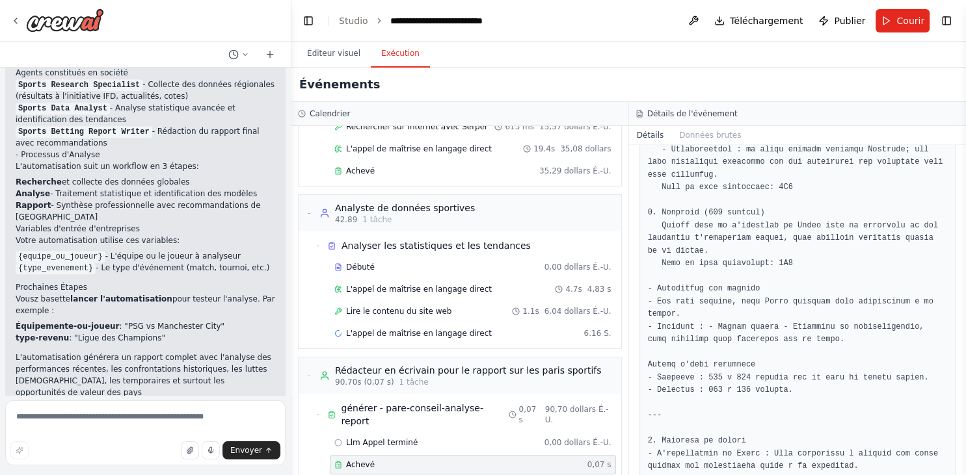
click at [465, 460] on div "Achevé" at bounding box center [458, 465] width 248 height 10
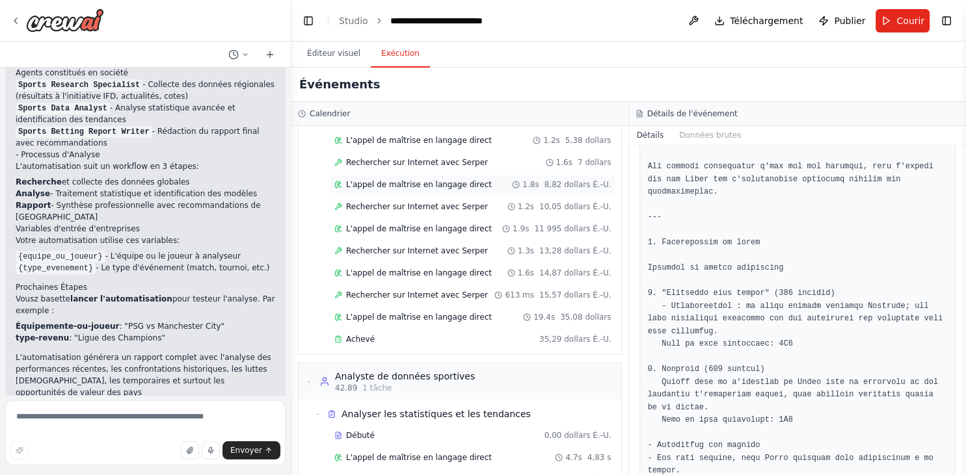
scroll to position [300, 0]
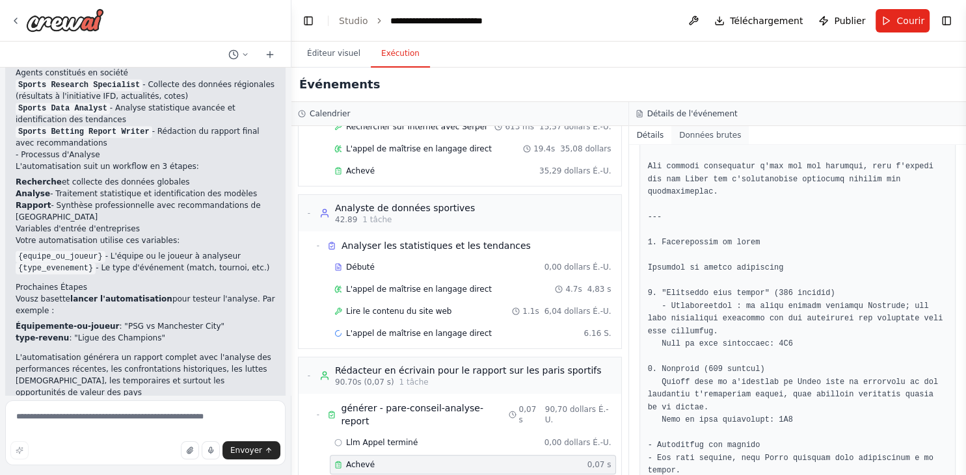
click at [748, 138] on button "Données brutes" at bounding box center [709, 135] width 77 height 18
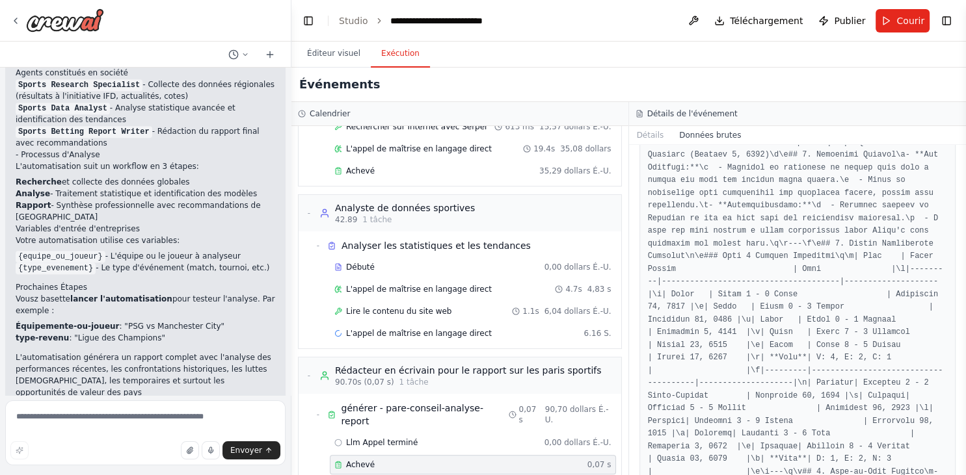
scroll to position [674, 0]
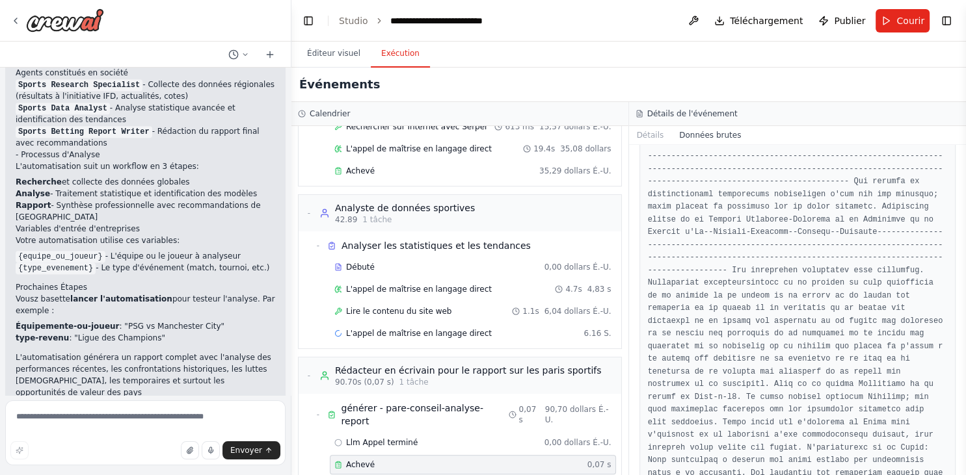
click at [748, 139] on button "Données brutes" at bounding box center [709, 135] width 77 height 18
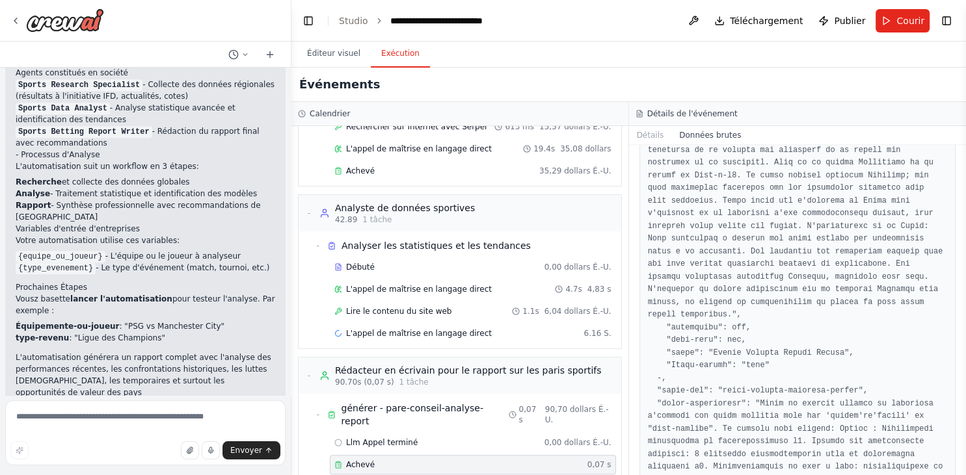
scroll to position [927, 0]
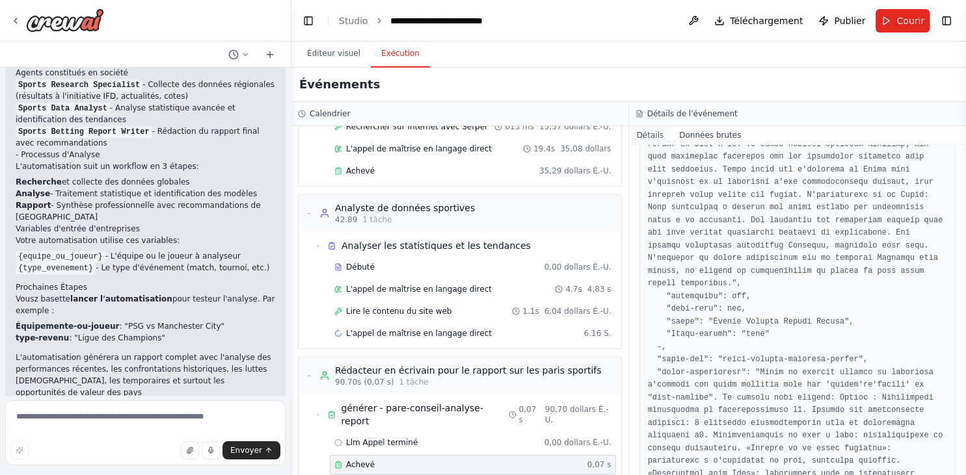
click at [672, 137] on button "Détails" at bounding box center [650, 135] width 43 height 18
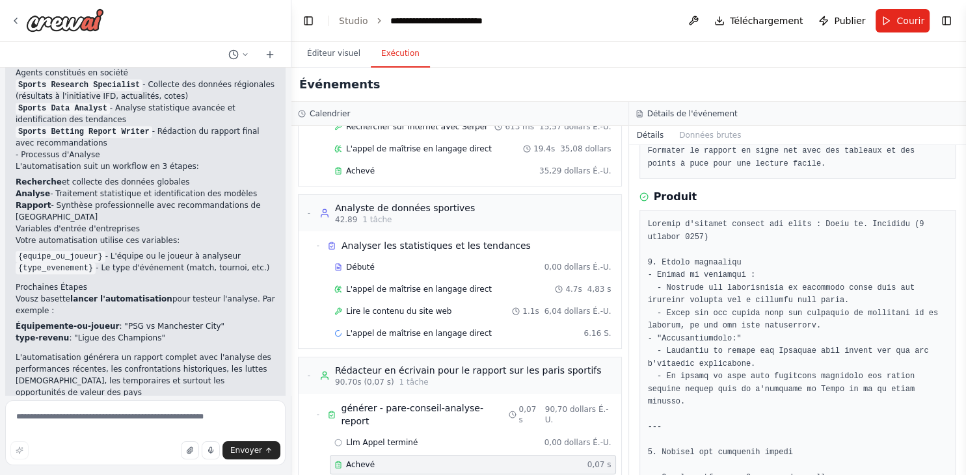
scroll to position [337, 0]
click at [748, 137] on button "Données brutes" at bounding box center [709, 135] width 77 height 18
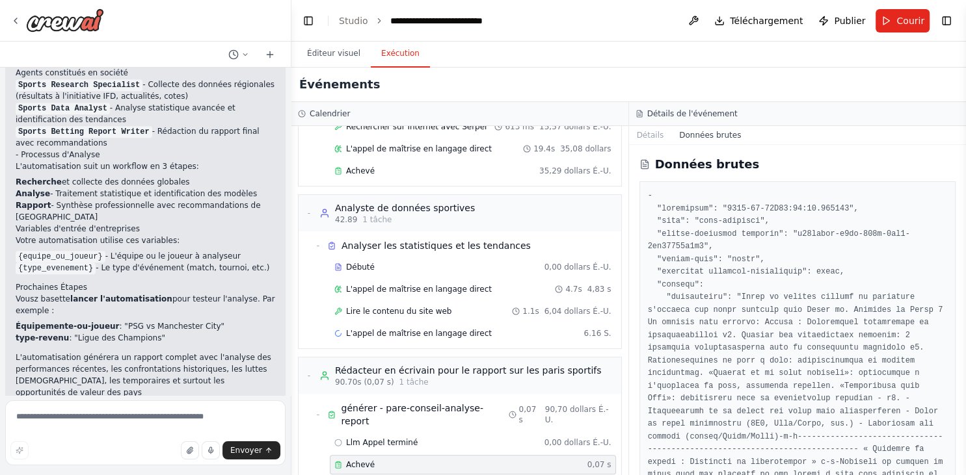
click at [748, 135] on button "Données brutes" at bounding box center [709, 135] width 77 height 18
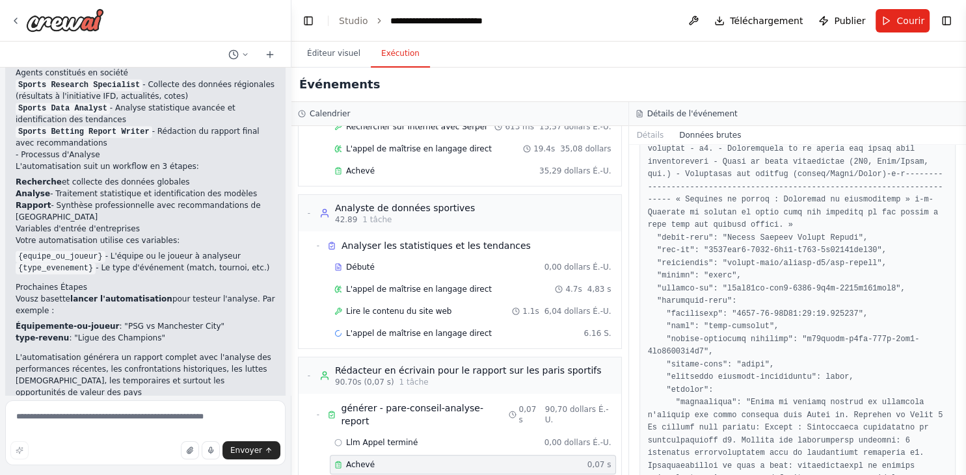
scroll to position [1348, 0]
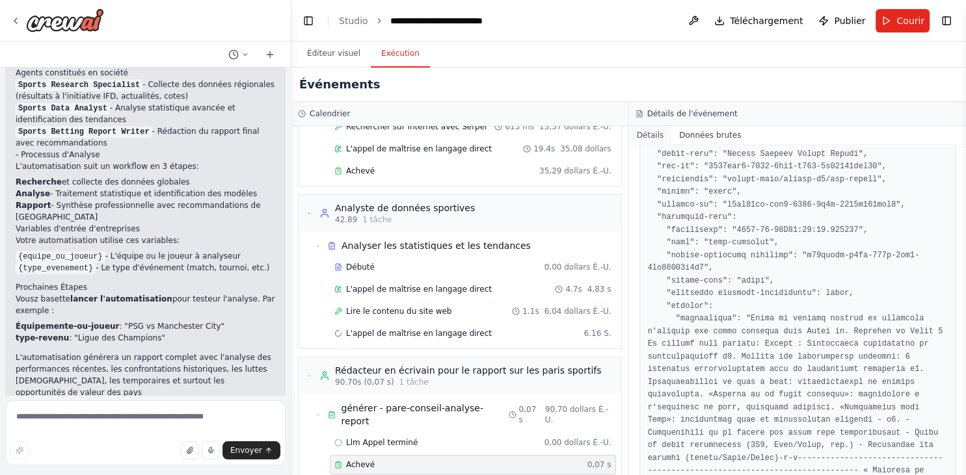
click at [672, 138] on button "Détails" at bounding box center [650, 135] width 43 height 18
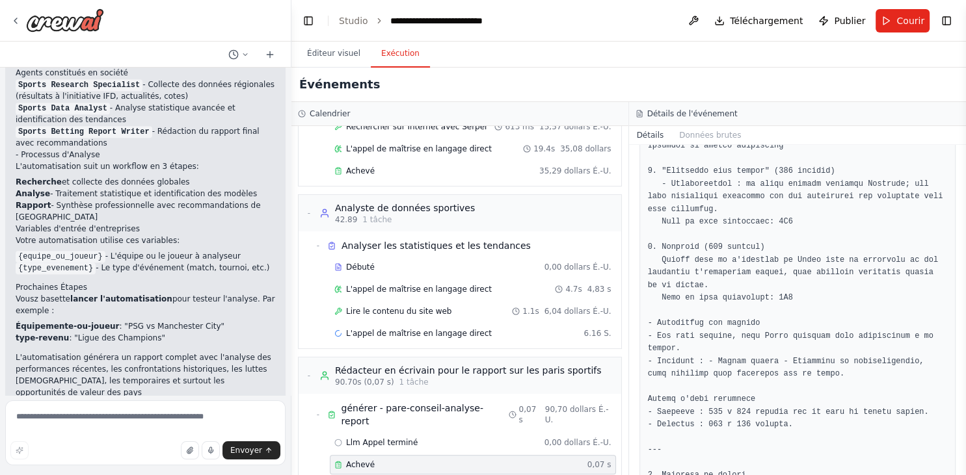
scroll to position [1589, 0]
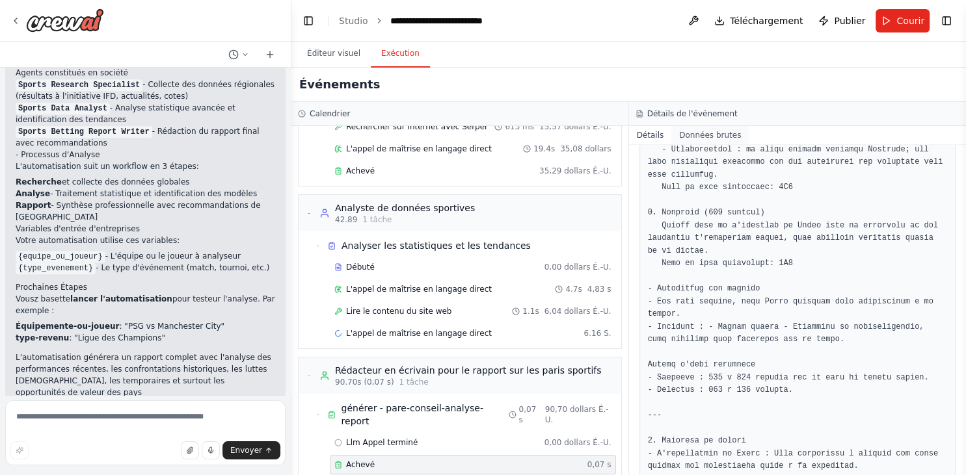
click at [748, 139] on button "Données brutes" at bounding box center [709, 135] width 77 height 18
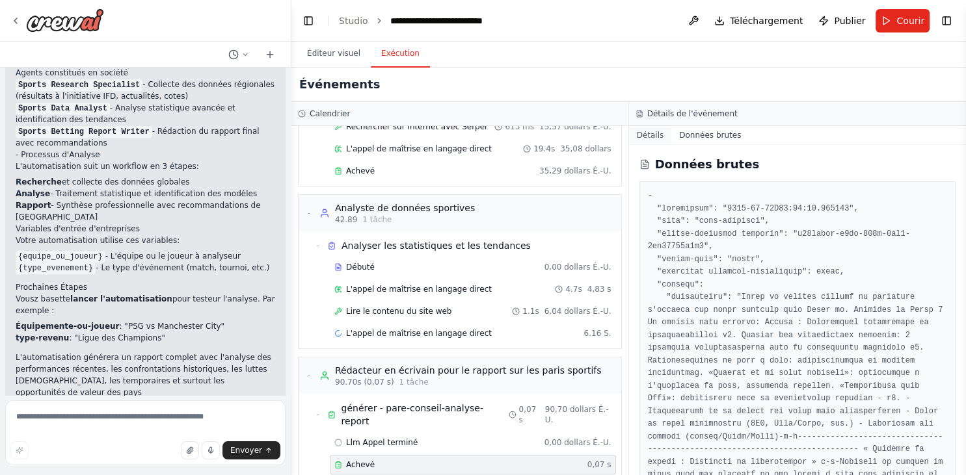
click at [672, 139] on button "Détails" at bounding box center [650, 135] width 43 height 18
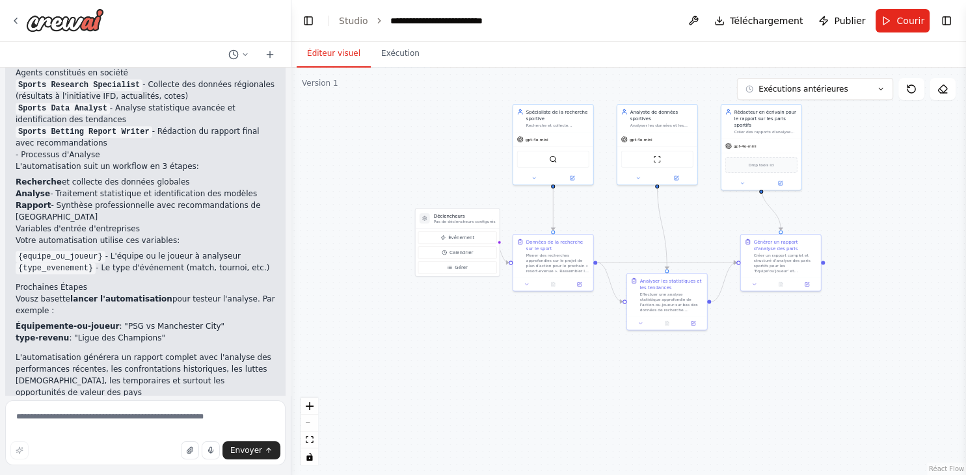
click at [326, 59] on button "Éditeur visuel" at bounding box center [334, 53] width 74 height 27
click at [875, 92] on button "Exécutions antérieures" at bounding box center [815, 89] width 156 height 22
click at [890, 163] on div ".deletable-edge-delete-btn { width: 20px; height: 20px; border: 0px solid #ffff…" at bounding box center [628, 272] width 674 height 408
click at [828, 205] on div ".deletable-edge-delete-btn { width: 20px; height: 20px; border: 0px solid #ffff…" at bounding box center [628, 272] width 674 height 408
click at [880, 92] on icon at bounding box center [881, 89] width 8 height 8
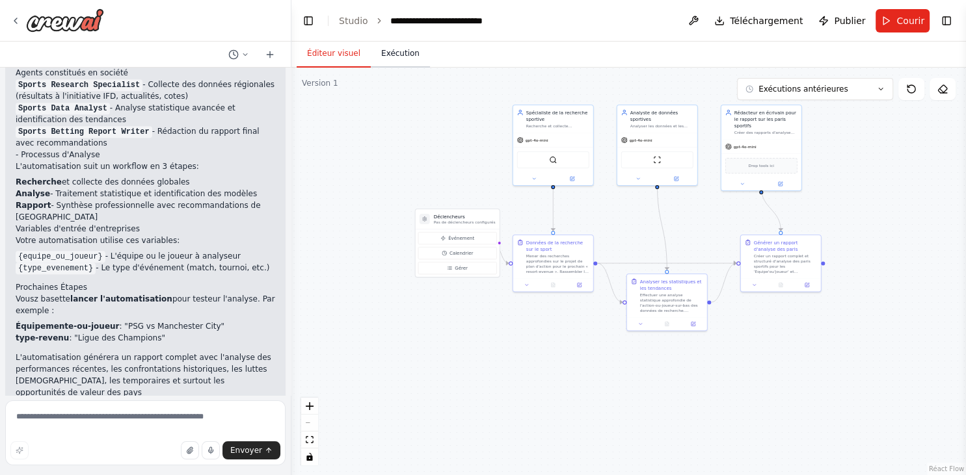
click at [402, 63] on button "Exécution" at bounding box center [400, 53] width 59 height 27
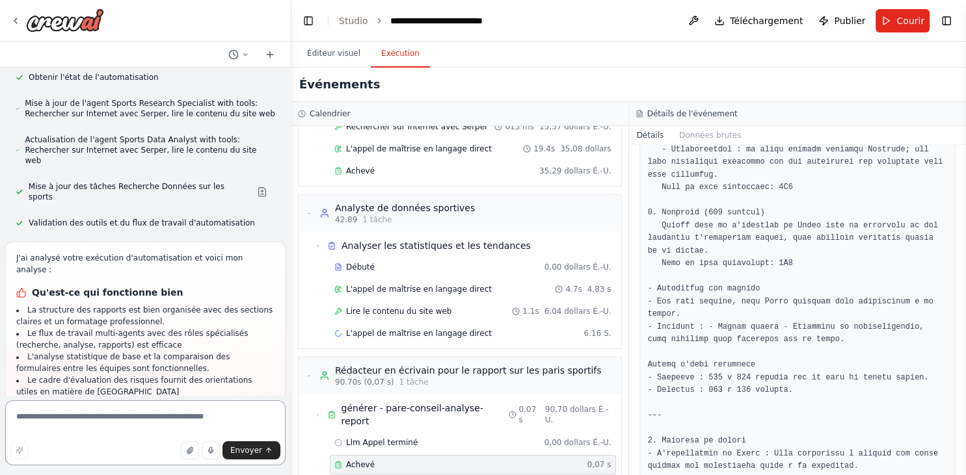
scroll to position [2109, 0]
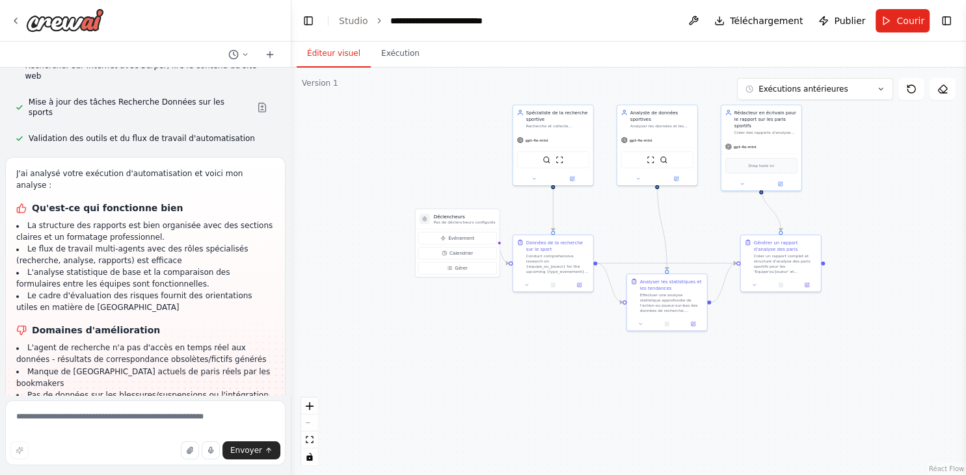
click at [336, 59] on button "Éditeur visuel" at bounding box center [334, 53] width 74 height 27
click at [388, 60] on button "Exécution" at bounding box center [400, 53] width 59 height 27
click at [319, 53] on button "Éditeur visuel" at bounding box center [334, 53] width 74 height 27
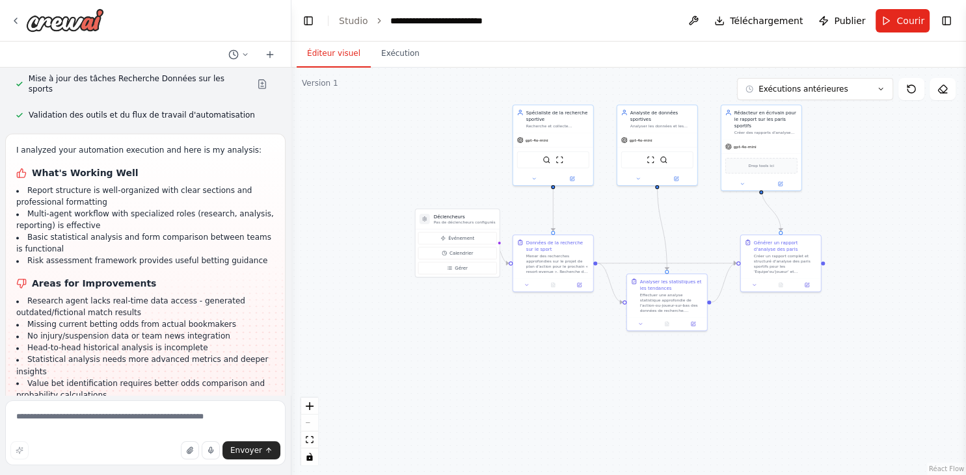
scroll to position [2062, 0]
